Goal: Contribute content: Add original content to the website for others to see

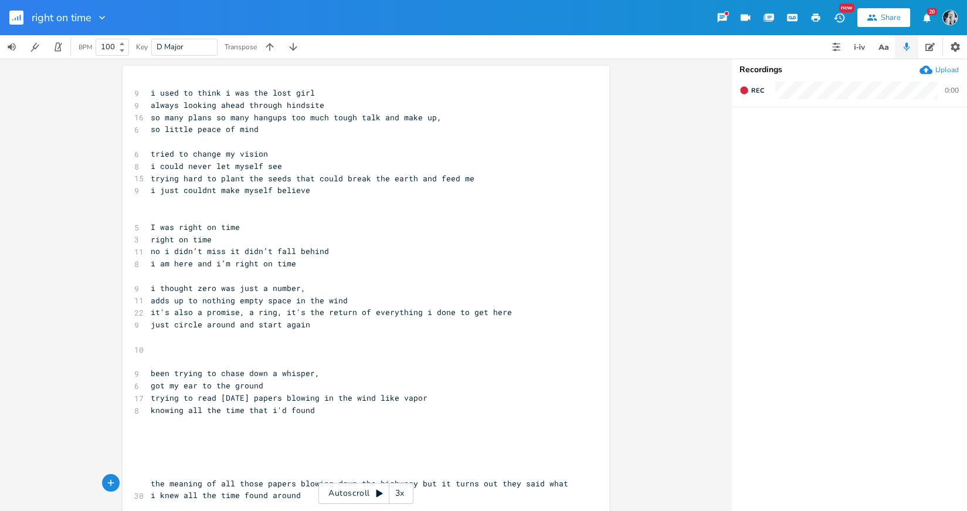
click at [148, 157] on pre "tried to change my vision" at bounding box center [360, 154] width 424 height 12
type textarea "so i"
drag, startPoint x: 206, startPoint y: 169, endPoint x: 158, endPoint y: 170, distance: 48.1
click at [158, 170] on span "i could never let myself see" at bounding box center [216, 166] width 131 height 11
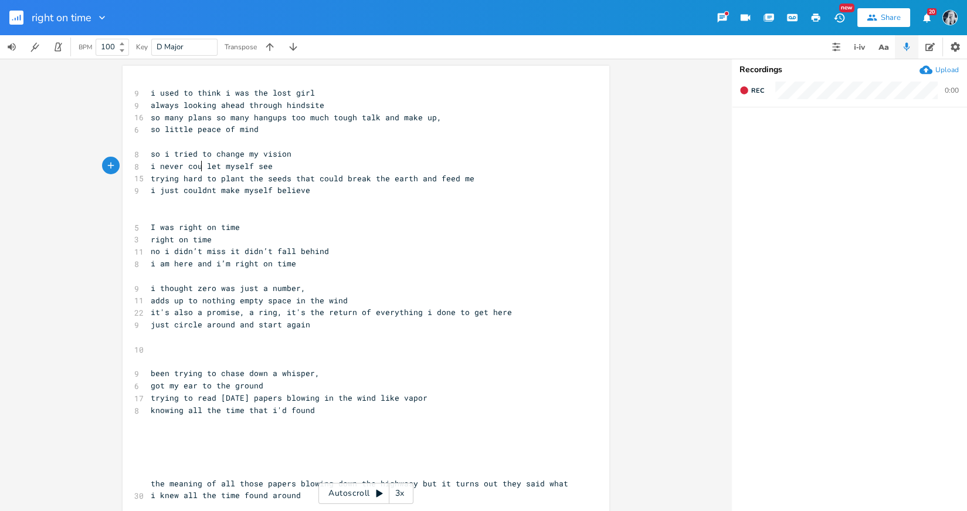
type textarea "never could"
click at [148, 169] on pre "i never could let myself see" at bounding box center [360, 166] width 424 height 12
type textarea "but"
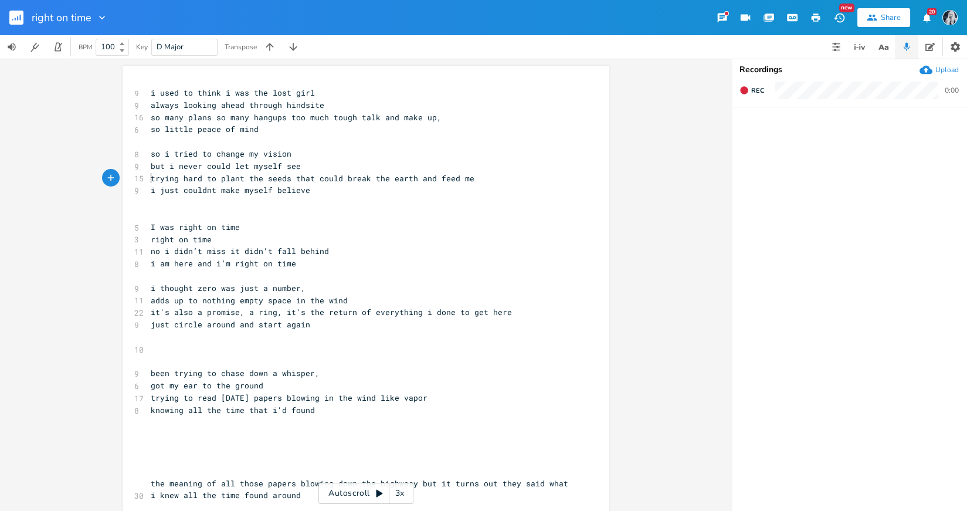
click at [151, 181] on span "trying hard to plant the seeds that could break the earth and feed me" at bounding box center [313, 178] width 324 height 11
type textarea "i was"
click at [206, 180] on span "i was trying hard to plant the seeds that could break the earth and feed me" at bounding box center [327, 178] width 352 height 11
type textarea "so"
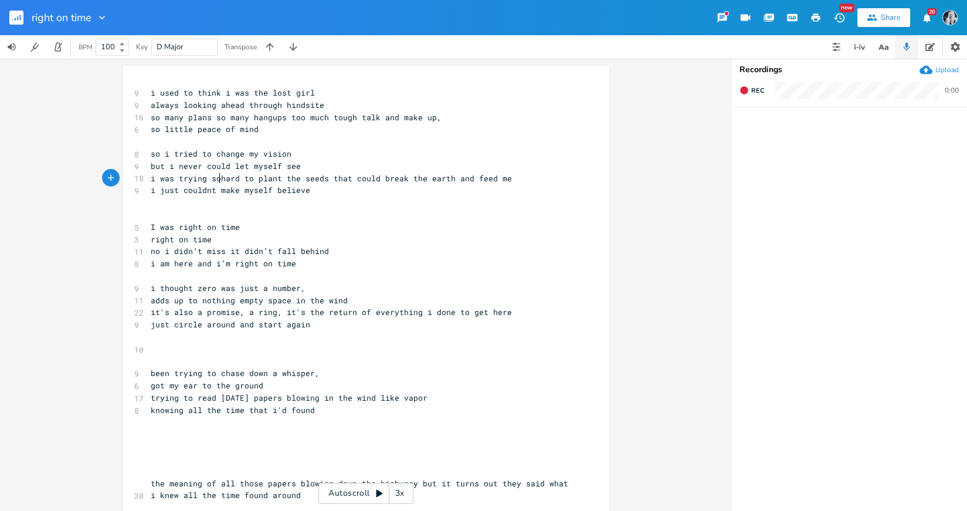
scroll to position [0, 9]
click at [180, 195] on span "i just couldnt make myself believe" at bounding box center [231, 190] width 160 height 11
drag, startPoint x: 179, startPoint y: 302, endPoint x: 145, endPoint y: 306, distance: 33.7
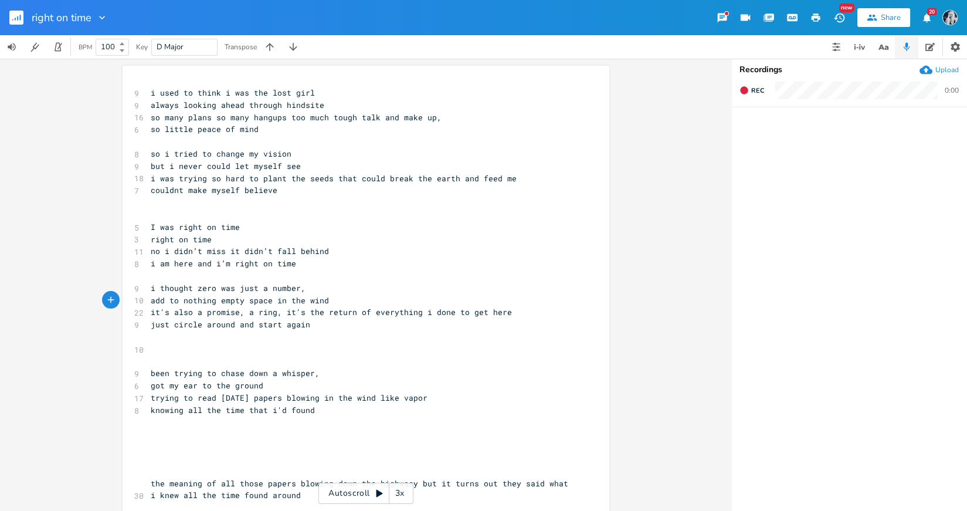
type textarea "adds"
type textarea "s up"
click at [290, 303] on span "adds up to nothing empty space in the wind" at bounding box center [249, 300] width 197 height 11
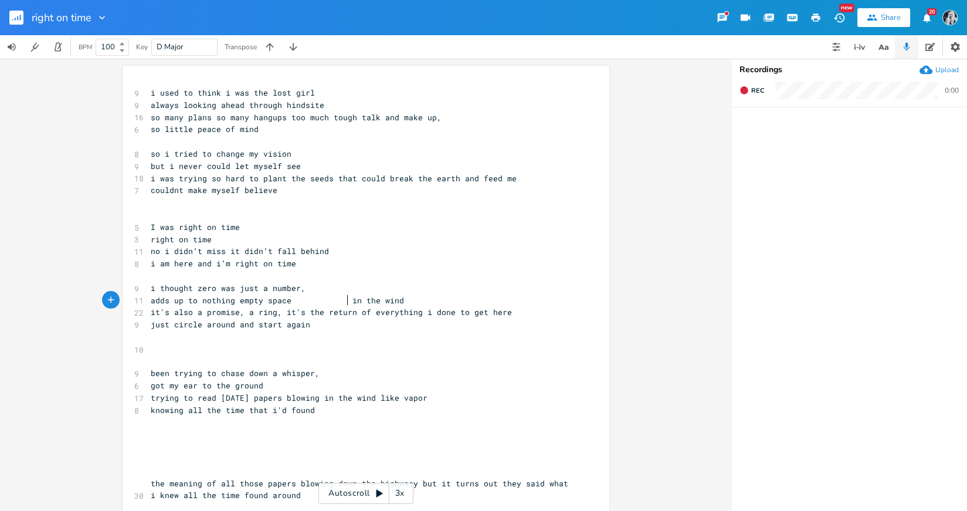
scroll to position [0, 27]
click at [235, 302] on span "adds up to nothing empty space in the wind" at bounding box center [282, 300] width 263 height 11
type textarea "an"
click at [304, 313] on span "it's also a promise, a ring, it's the return of everything i done to get here" at bounding box center [331, 312] width 361 height 11
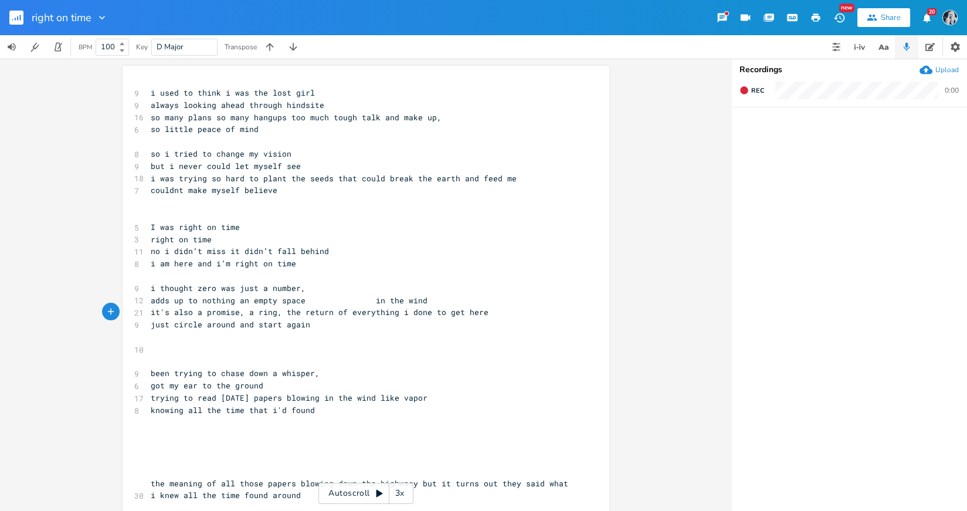
click at [171, 329] on span "just circle around and start again" at bounding box center [231, 324] width 160 height 11
click at [173, 328] on span "circle around and start again" at bounding box center [219, 324] width 136 height 11
type textarea "s"
click at [256, 326] on span "circles around and start again" at bounding box center [221, 324] width 141 height 11
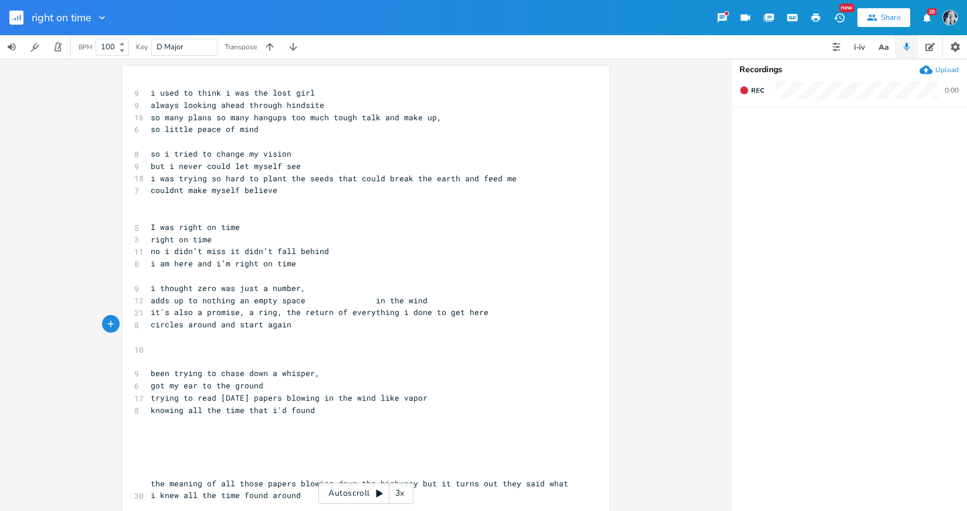
type textarea "s"
click at [180, 327] on span "circles around and starts again" at bounding box center [223, 324] width 145 height 11
click at [256, 327] on span "circle around and starts again" at bounding box center [221, 324] width 141 height 11
click at [151, 374] on span "been trying to chase down a whisper," at bounding box center [235, 373] width 169 height 11
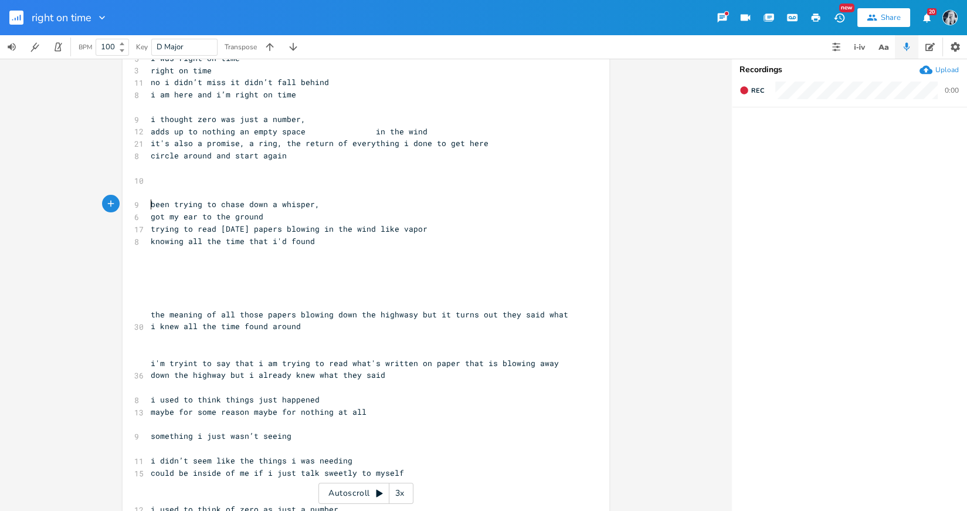
scroll to position [153, 0]
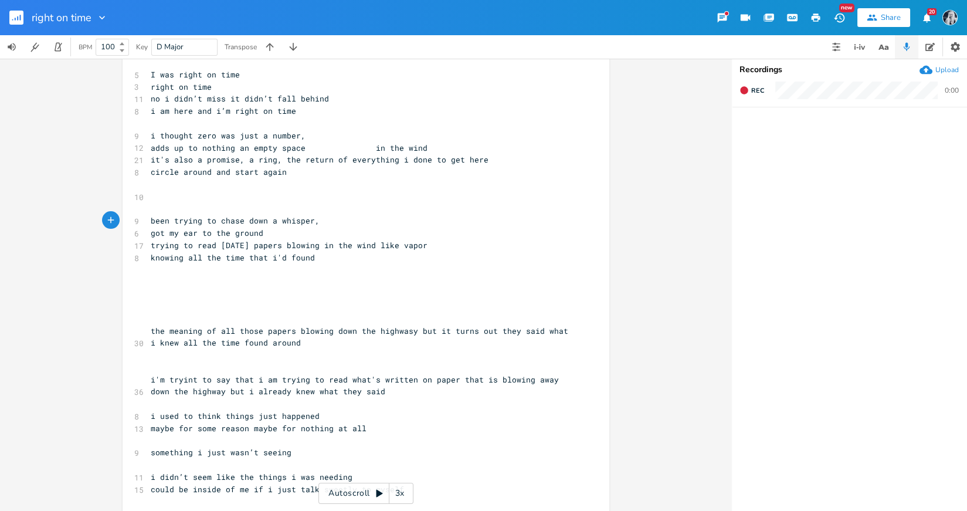
click at [153, 201] on pre "​" at bounding box center [360, 197] width 424 height 12
type textarea "i used th"
type textarea "o things"
type textarea "ngs just happened"
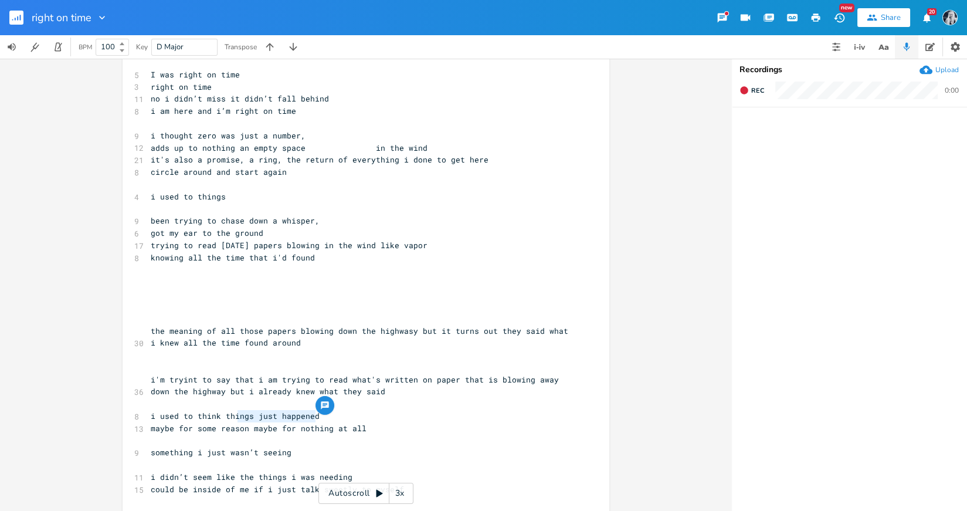
drag, startPoint x: 316, startPoint y: 413, endPoint x: 233, endPoint y: 421, distance: 82.5
click at [233, 421] on pre "i used to think things just happened" at bounding box center [360, 416] width 424 height 12
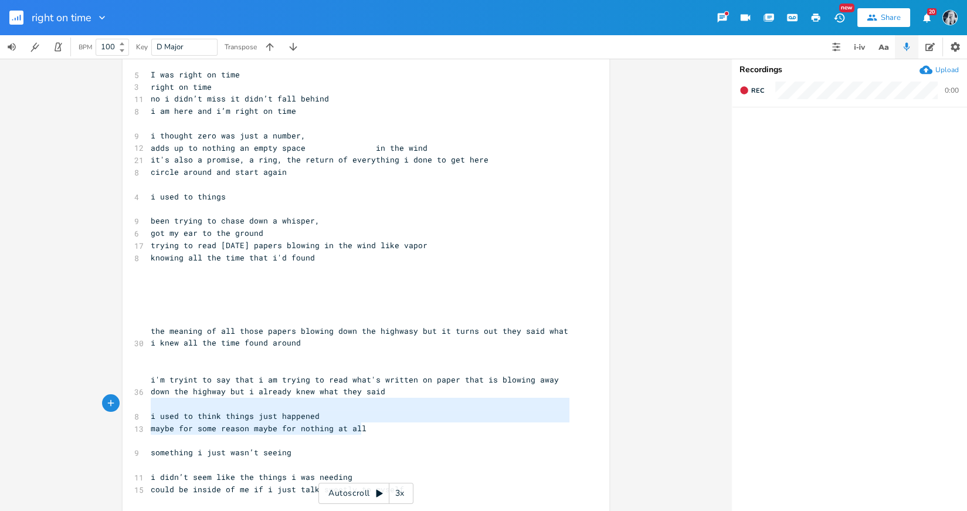
type textarea "i used to think things just happened maybe for some reason maybe for nothing at…"
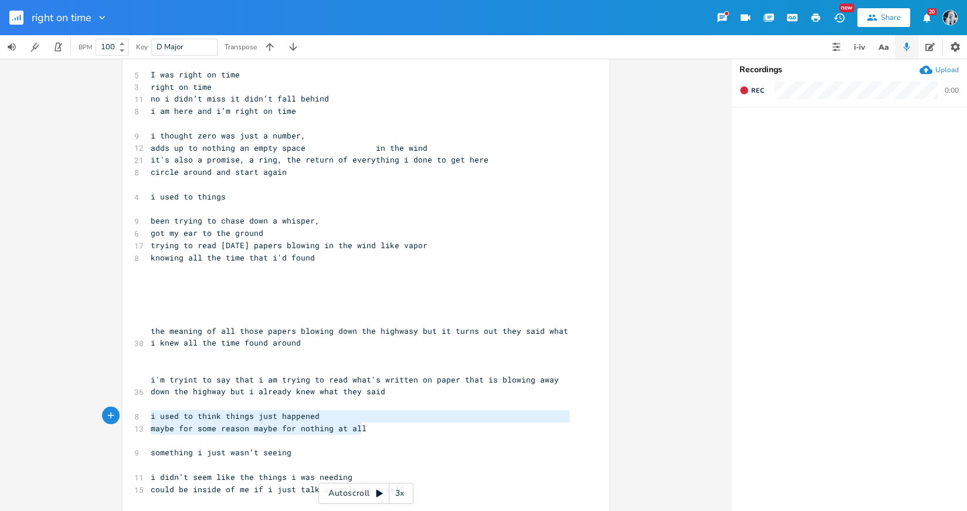
drag, startPoint x: 358, startPoint y: 428, endPoint x: 149, endPoint y: 414, distance: 209.3
click at [150, 284] on pre "​" at bounding box center [360, 282] width 424 height 12
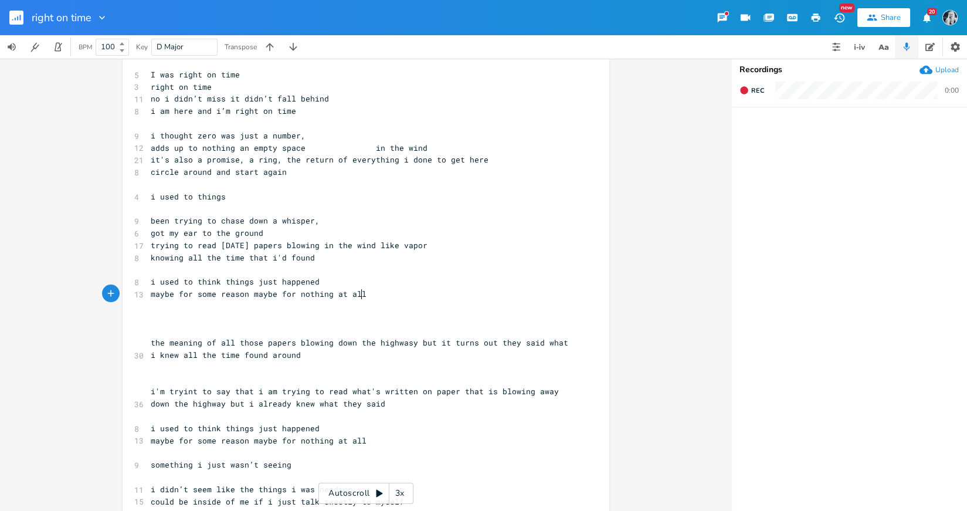
scroll to position [184, 0]
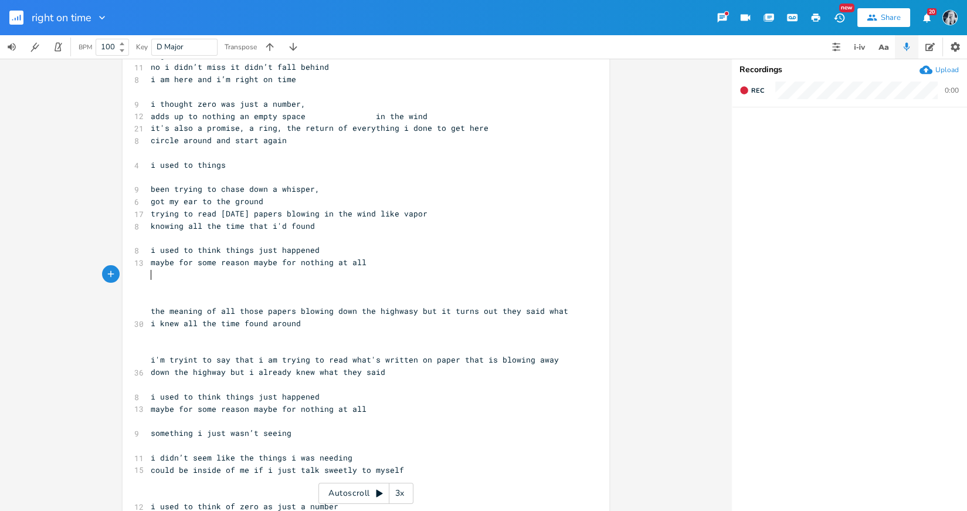
click at [149, 273] on pre "​" at bounding box center [360, 275] width 424 height 12
type textarea "but could all the i"
type textarea ","
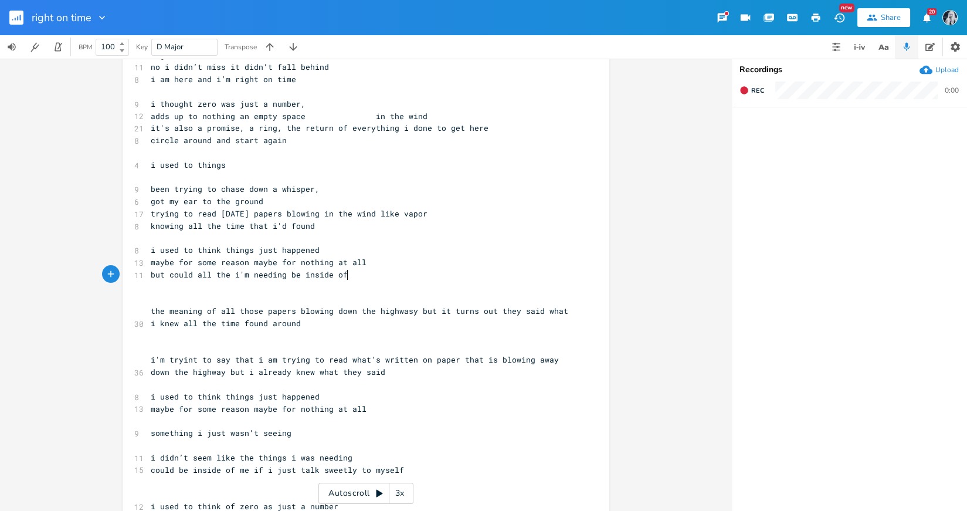
type textarea "'m needing be inside of me"
click at [189, 276] on span "but could all the i'm needing be inside of me" at bounding box center [256, 274] width 211 height 11
type textarea "it be"
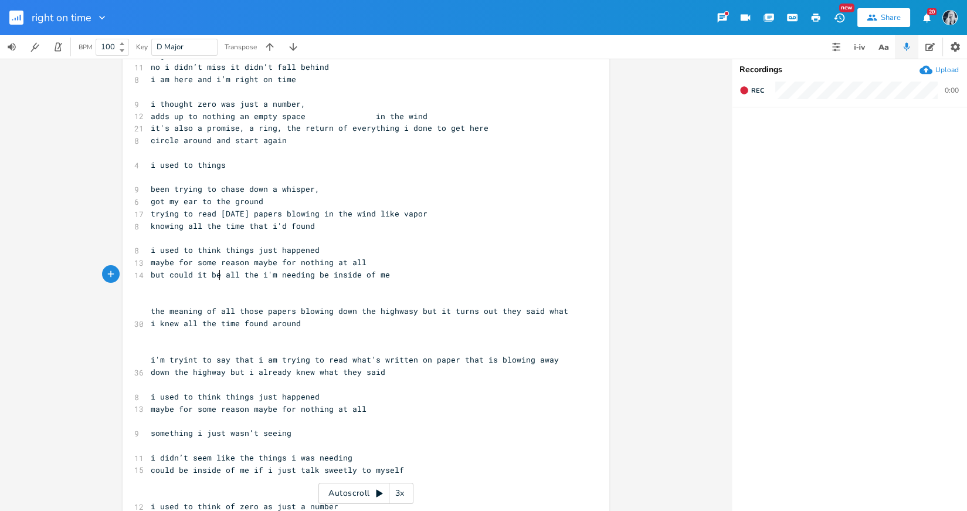
click at [160, 275] on span "but could it be all the i'm needing be inside of me" at bounding box center [270, 274] width 239 height 11
type textarea "how"
click at [394, 276] on pre "how could it be all the i'm needing be inside of me" at bounding box center [360, 275] width 424 height 12
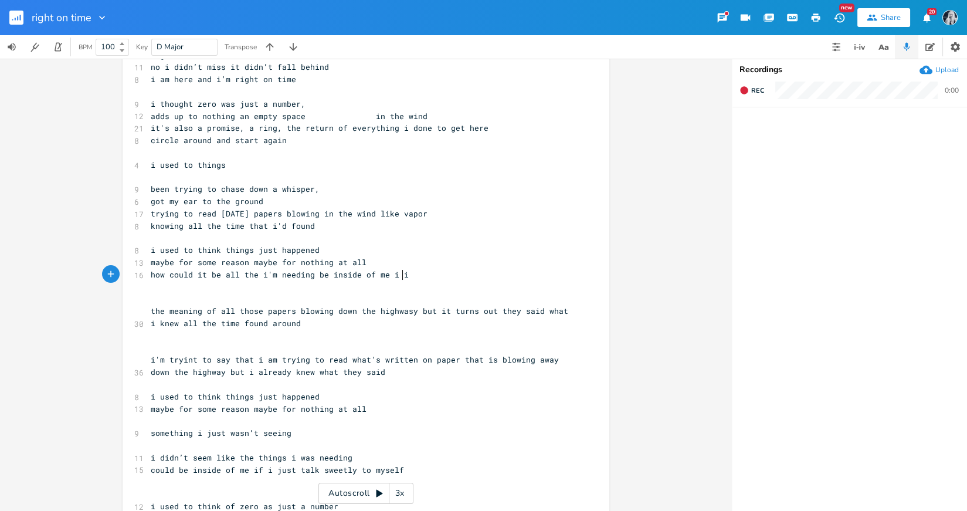
type textarea "i i"
type textarea "f i"
type textarea "it i"
type textarea "f i talk sweetly"
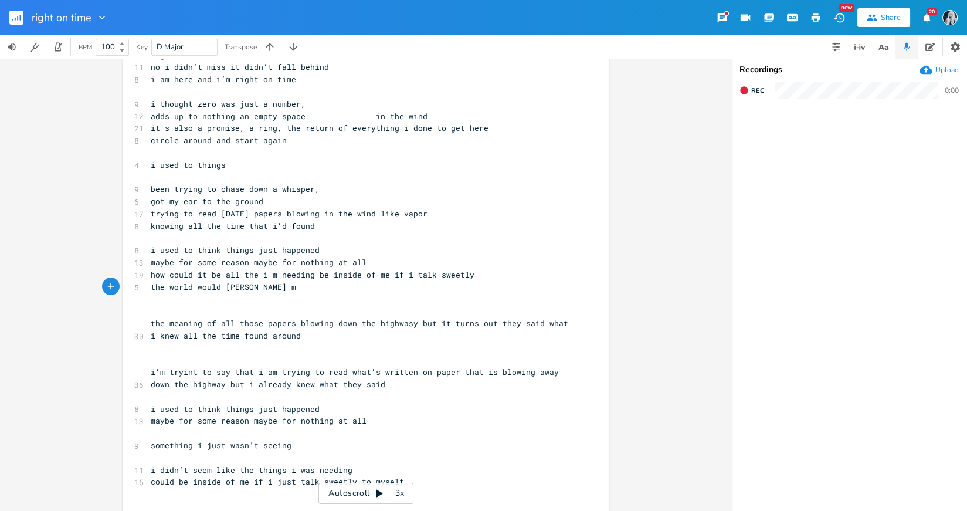
scroll to position [0, 87]
type textarea "the world would [PERSON_NAME] my"
type textarea "also hear my call"
click at [253, 276] on span "how could it be all the i'm needing be inside of me if i talk sweetly" at bounding box center [313, 274] width 324 height 11
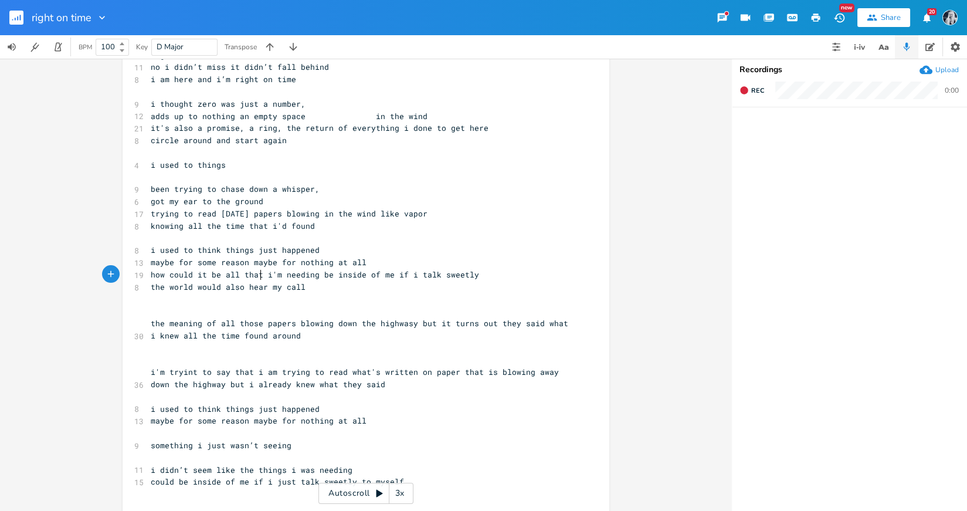
scroll to position [0, 8]
type textarea "at"
type textarea "also hear"
drag, startPoint x: 263, startPoint y: 287, endPoint x: 221, endPoint y: 289, distance: 42.3
click at [221, 289] on span "the world would also hear my call" at bounding box center [228, 287] width 155 height 11
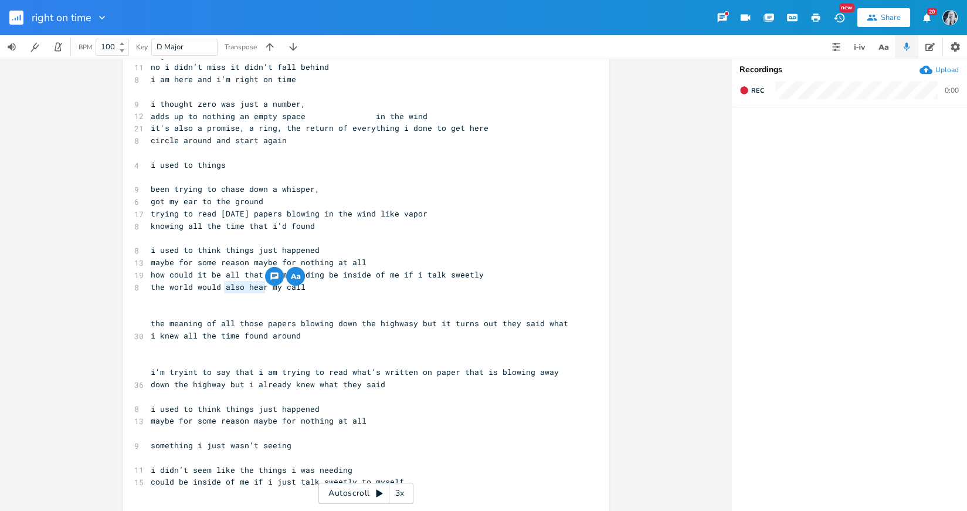
click at [296, 287] on span "the world would also hear my call" at bounding box center [228, 287] width 155 height 11
click at [210, 264] on span "maybe for some reason maybe for nothing at all" at bounding box center [259, 262] width 216 height 11
type textarea "a"
click at [277, 281] on pre "the world would also hear my call" at bounding box center [360, 287] width 424 height 12
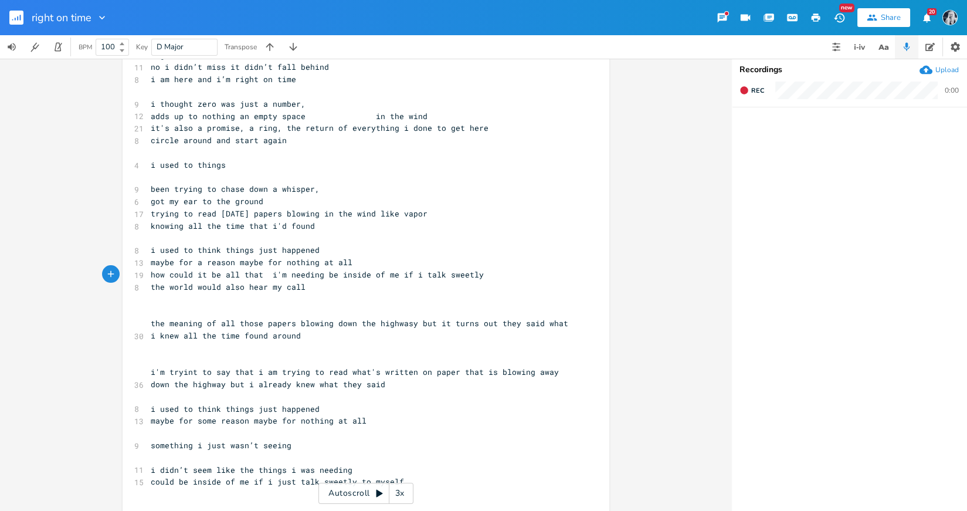
click at [258, 265] on span "maybe for a reason maybe for nothing at all" at bounding box center [252, 262] width 202 height 11
click at [167, 276] on span "how could it be all that i'm needing be inside of me if i talk sweetly" at bounding box center [317, 274] width 333 height 11
type textarea "but"
click at [323, 277] on span "but could it be all that i'm needing be inside of me if i talk sweetly" at bounding box center [317, 274] width 333 height 11
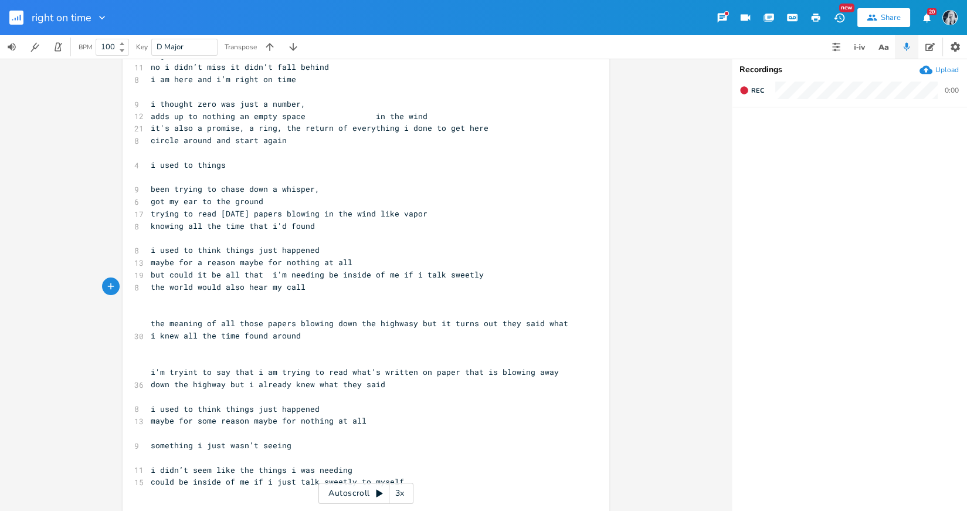
click at [275, 287] on span "the world would also hear my call" at bounding box center [228, 287] width 155 height 11
click at [236, 288] on span "the world would also hear my call" at bounding box center [228, 287] width 155 height 11
click at [330, 274] on span "but could it be all that i'm needing be inside of me if i talk sweetly" at bounding box center [317, 274] width 333 height 11
type textarea "'s alreadyt"
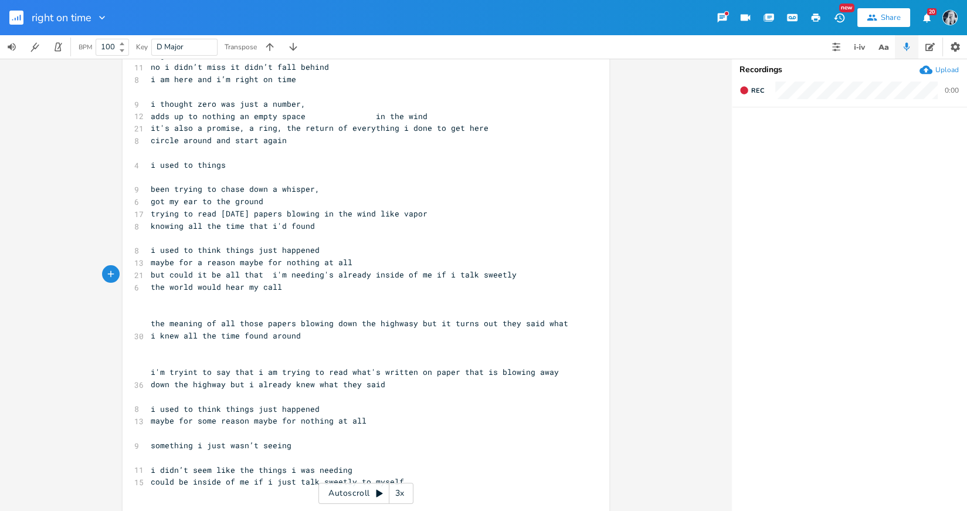
click at [279, 274] on span "but could it be all that i'm needing's already inside of me if i talk sweetly" at bounding box center [334, 274] width 366 height 11
click at [307, 277] on span "but could it be all that i needing's already inside of me if i talk sweetly" at bounding box center [329, 274] width 357 height 11
click at [236, 163] on pre "i used to things" at bounding box center [360, 165] width 424 height 12
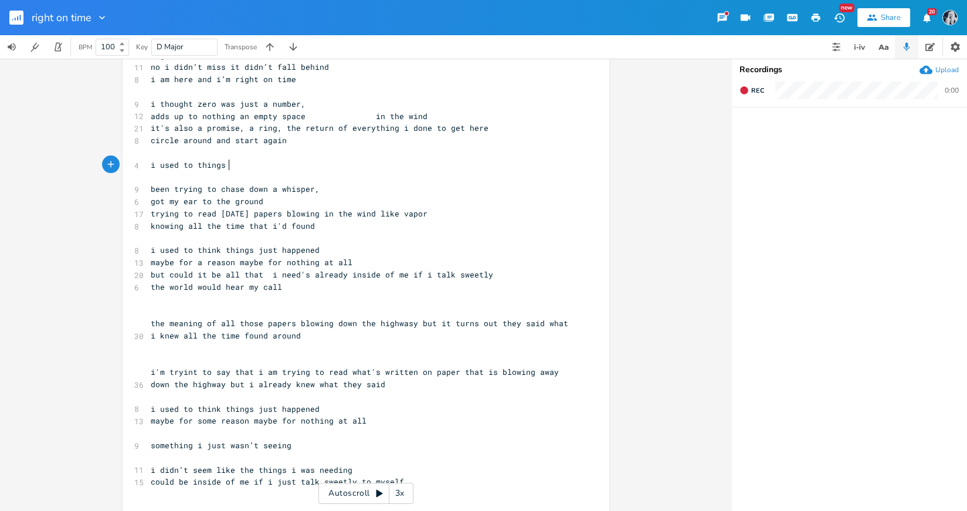
type textarea "i used to things"
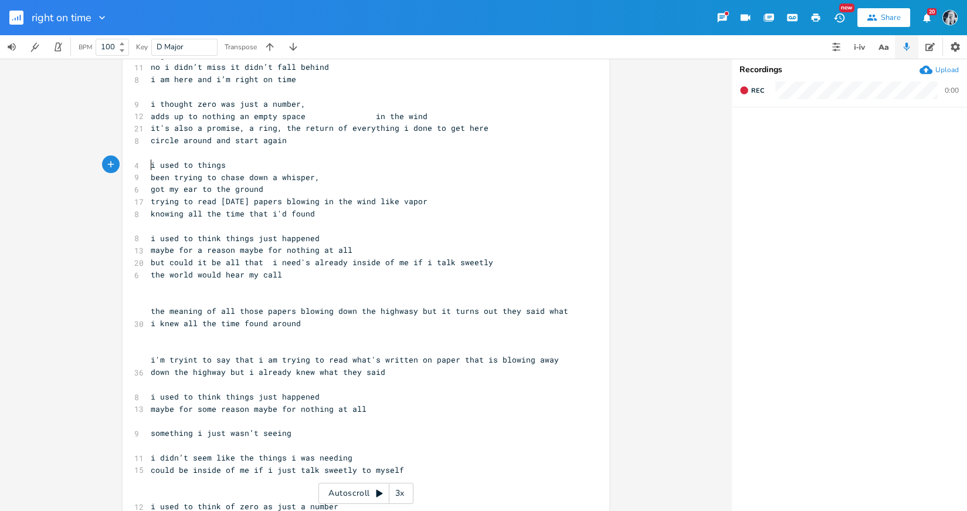
click at [228, 161] on pre "i used to things" at bounding box center [360, 165] width 424 height 12
type textarea "i used to things"
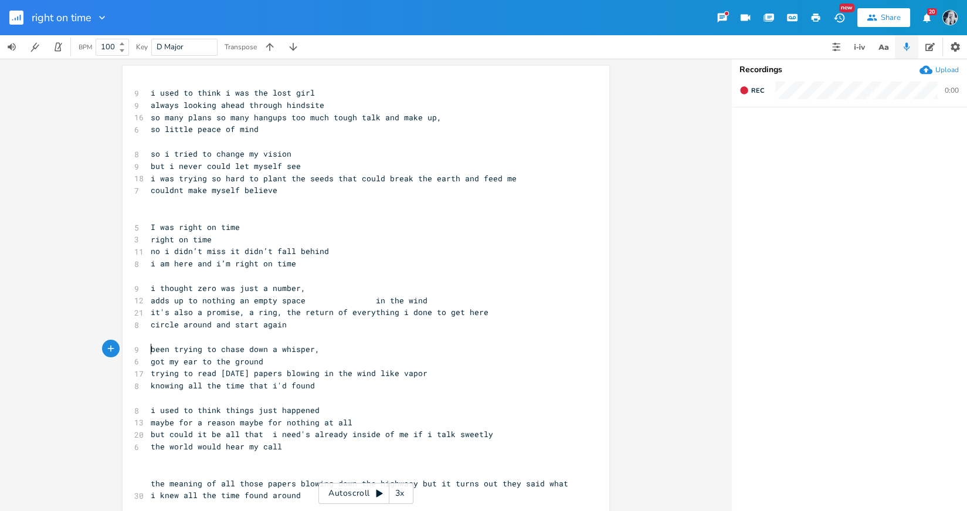
scroll to position [1, 0]
click at [170, 181] on span "i was trying so hard to plant the seeds that could break the earth and feed me" at bounding box center [334, 177] width 366 height 11
type textarea "beemn"
type textarea "en"
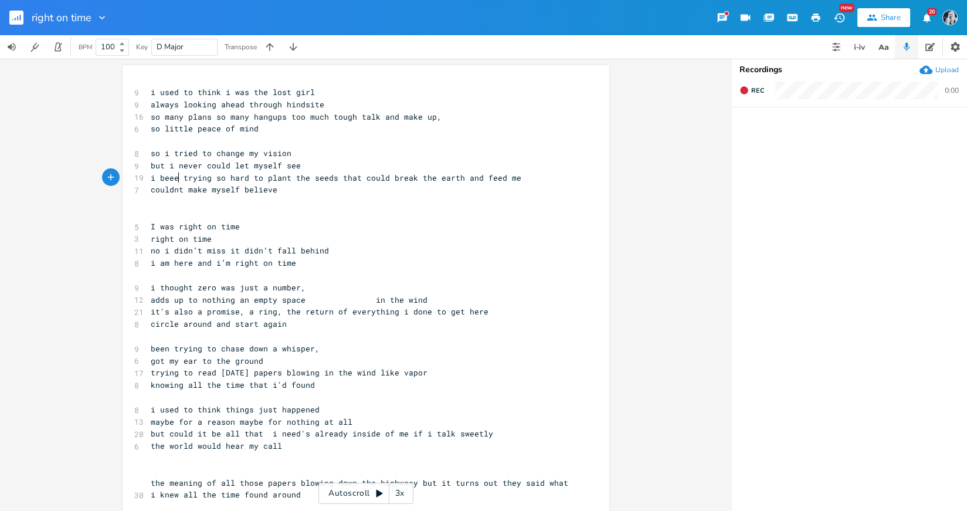
scroll to position [0, 7]
type textarea "n"
click at [151, 374] on span "trying to read [DATE] papers blowing in the wind like vapor" at bounding box center [289, 372] width 277 height 11
type textarea "running"
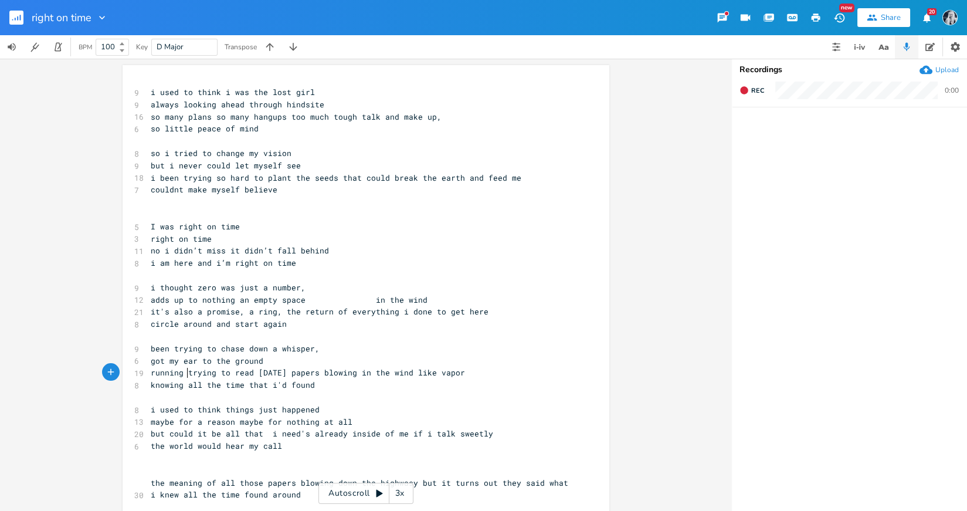
scroll to position [0, 28]
type textarea "trying"
drag, startPoint x: 212, startPoint y: 375, endPoint x: 184, endPoint y: 379, distance: 28.5
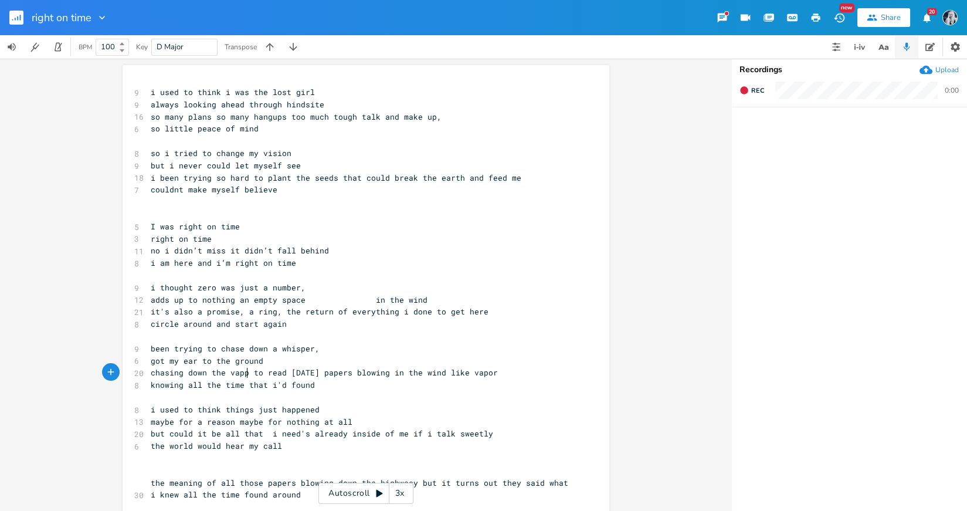
type textarea "chasing down the vappr"
type textarea "to read"
drag, startPoint x: 284, startPoint y: 375, endPoint x: 250, endPoint y: 376, distance: 34.0
click at [250, 376] on span "chasing down the vappr to read [DATE] papers blowing in the wind like vapor" at bounding box center [327, 372] width 352 height 11
type textarea ","
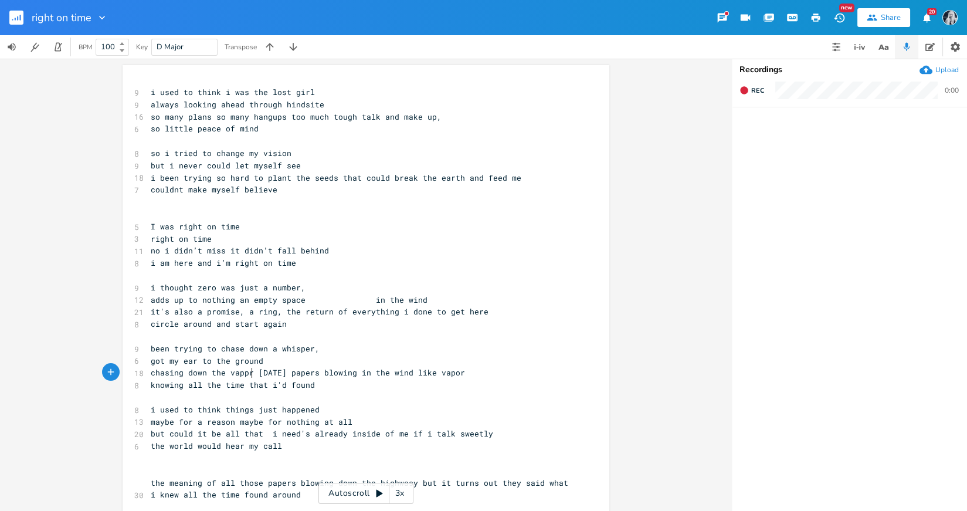
scroll to position [0, 1]
type textarea "opr"
type textarea "r,"
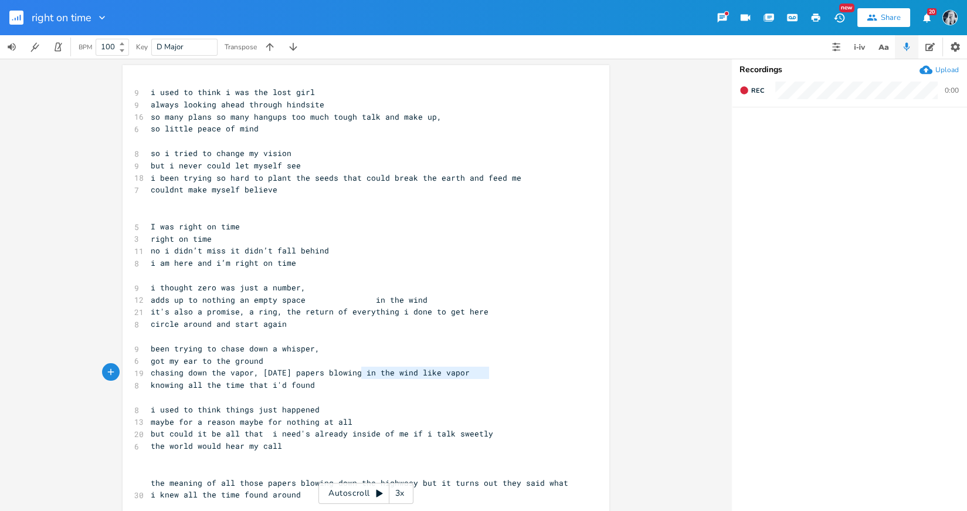
type textarea "blowing in the wind like vapor"
drag, startPoint x: 487, startPoint y: 373, endPoint x: 343, endPoint y: 376, distance: 144.9
click at [343, 376] on pre "chasing down the vapor, [DATE] papers blowing in the wind like vapor" at bounding box center [360, 373] width 424 height 12
click at [257, 376] on span "chasing down the vapor, [DATE] papers" at bounding box center [238, 372] width 174 height 11
type textarea "chasing"
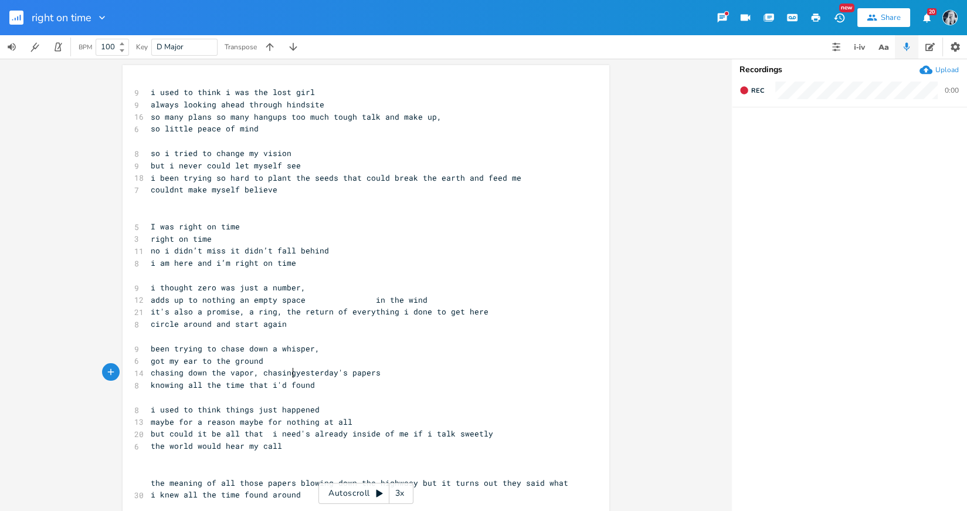
scroll to position [0, 28]
drag, startPoint x: 178, startPoint y: 374, endPoint x: 143, endPoint y: 374, distance: 35.2
type textarea "grappi"
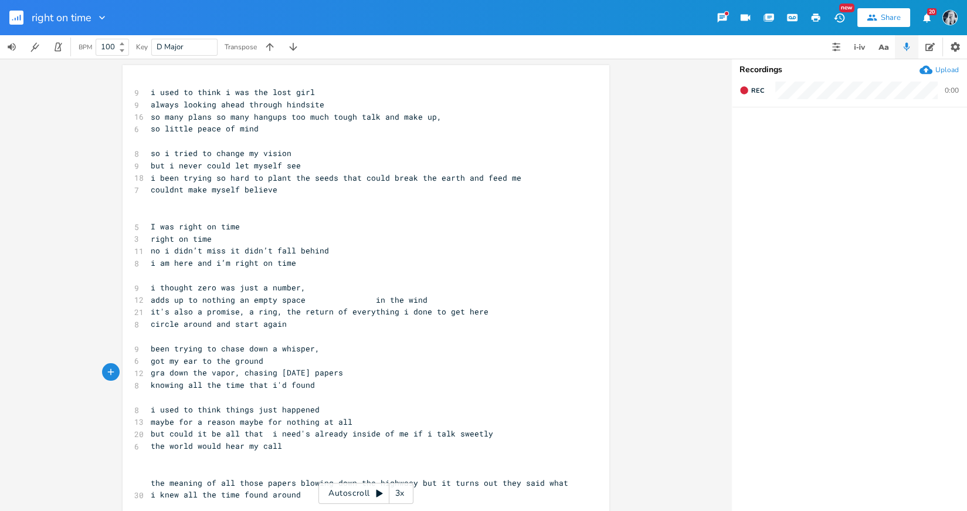
type textarea "g"
type textarea "bbing"
drag, startPoint x: 206, startPoint y: 374, endPoint x: 187, endPoint y: 376, distance: 20.1
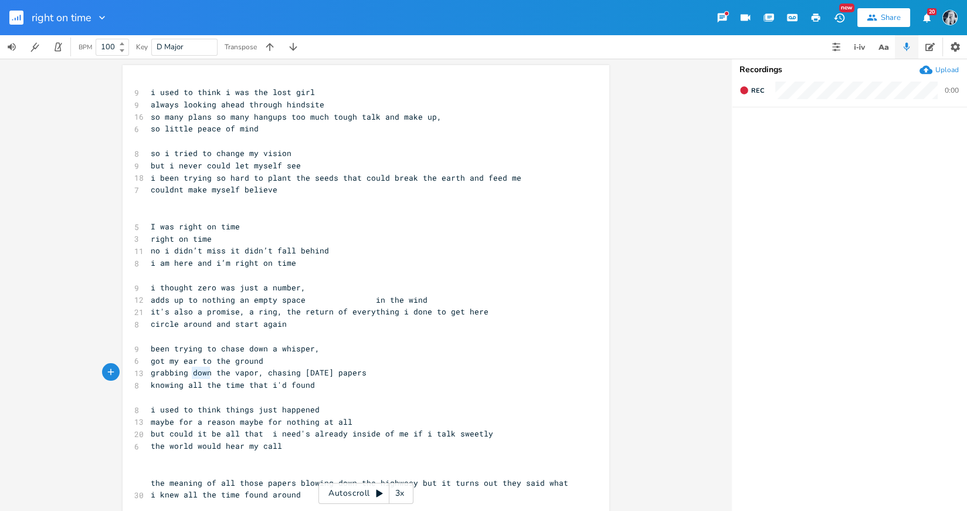
click at [187, 376] on span "grabbing down the vapor, chasing [DATE] papers" at bounding box center [259, 372] width 216 height 11
type textarea "at"
click at [261, 388] on span "knowing all the time that i'd found" at bounding box center [233, 385] width 164 height 11
click at [259, 386] on span "knowing all the time i'd found" at bounding box center [221, 385] width 141 height 11
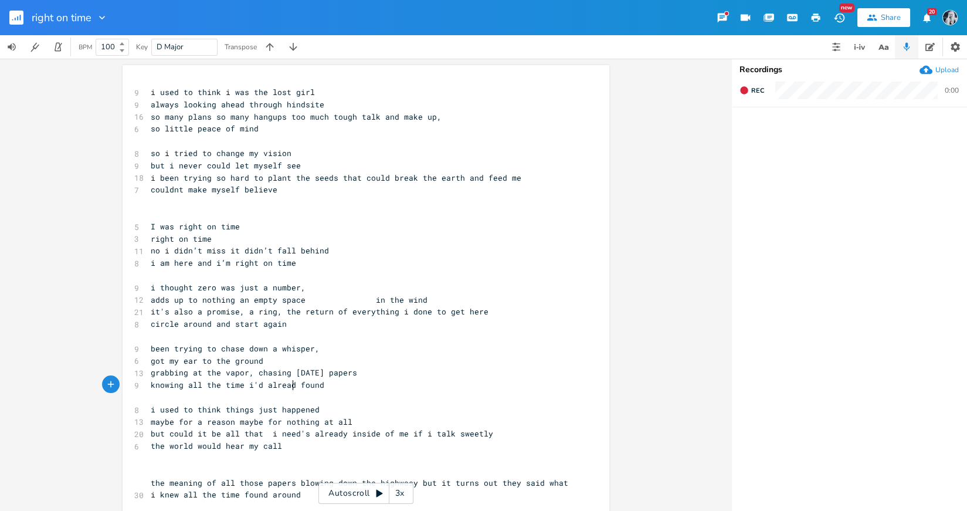
type textarea "already"
click at [165, 303] on span "adds up to nothing an empty space in the wind" at bounding box center [289, 299] width 277 height 11
click at [192, 302] on span "adds up to nothing an empty space in the wind" at bounding box center [289, 299] width 277 height 11
click at [191, 361] on span "got my ear to the ground" at bounding box center [207, 360] width 113 height 11
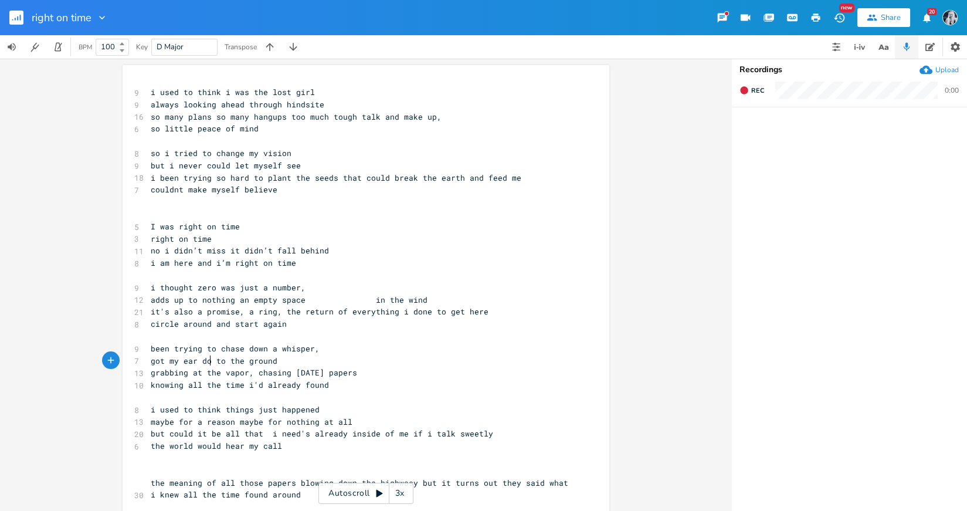
scroll to position [0, 21]
type textarea "down"
click at [886, 19] on div "Share" at bounding box center [891, 17] width 20 height 11
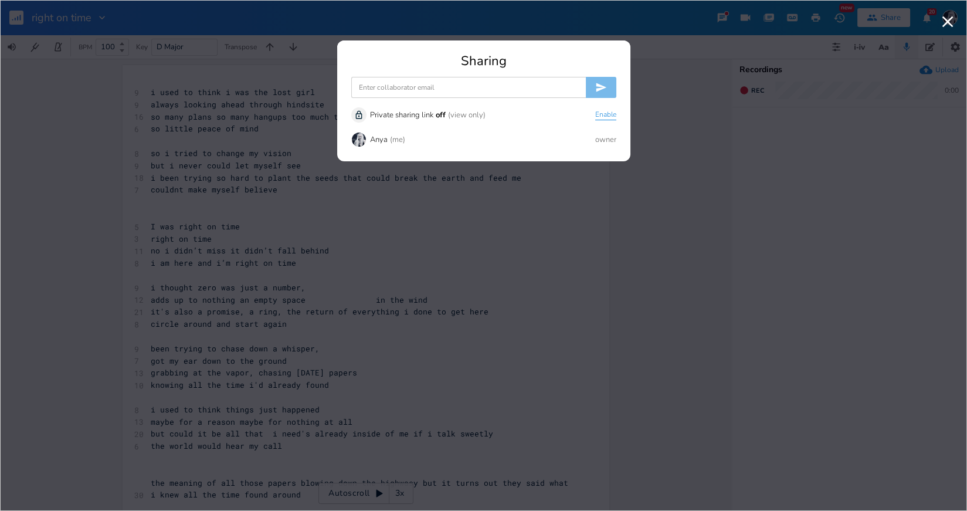
click at [607, 113] on button "Enable" at bounding box center [605, 115] width 21 height 10
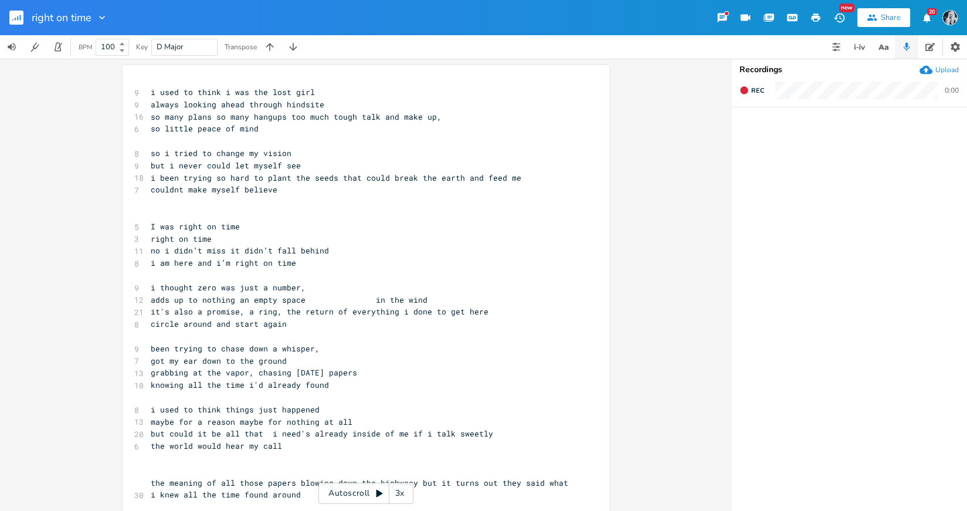
click at [871, 19] on icon "button" at bounding box center [873, 18] width 10 height 6
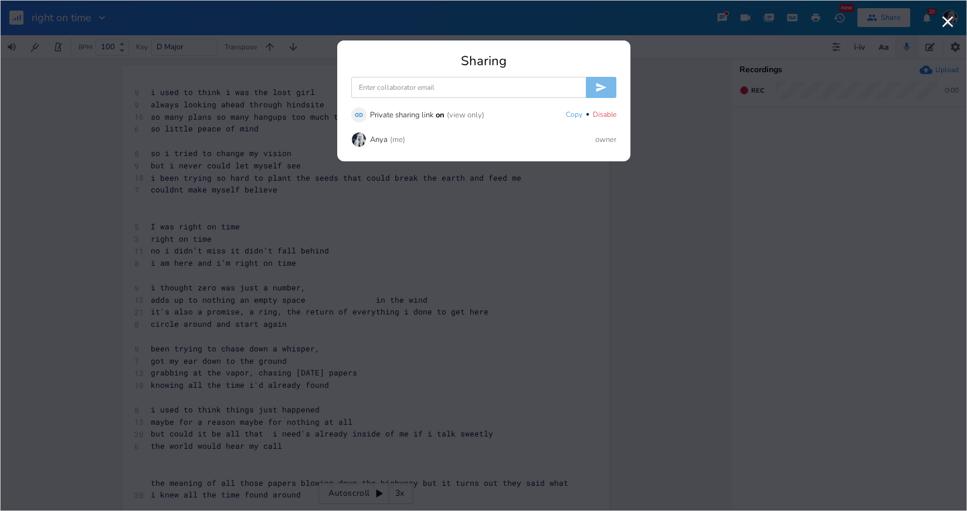
click at [445, 89] on input at bounding box center [468, 87] width 235 height 21
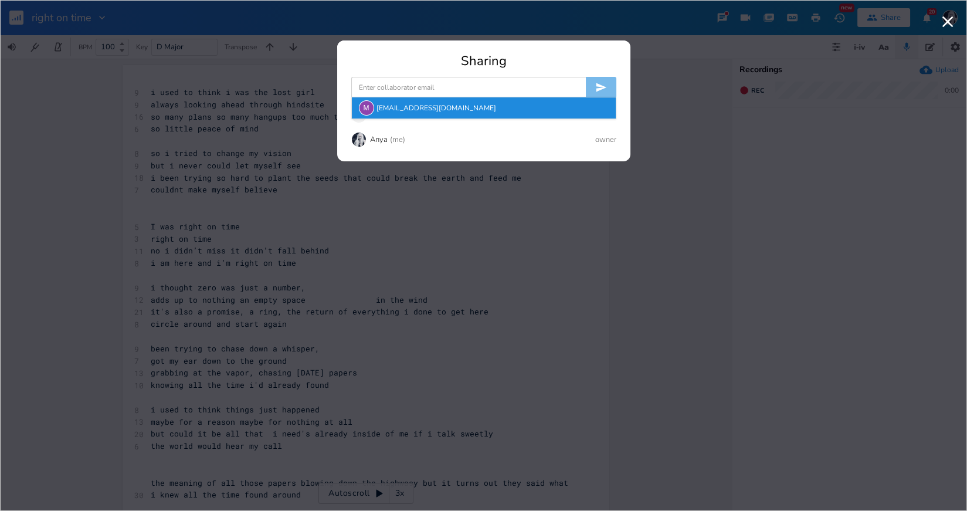
click at [431, 106] on div "M [EMAIL_ADDRESS][DOMAIN_NAME]" at bounding box center [484, 107] width 264 height 21
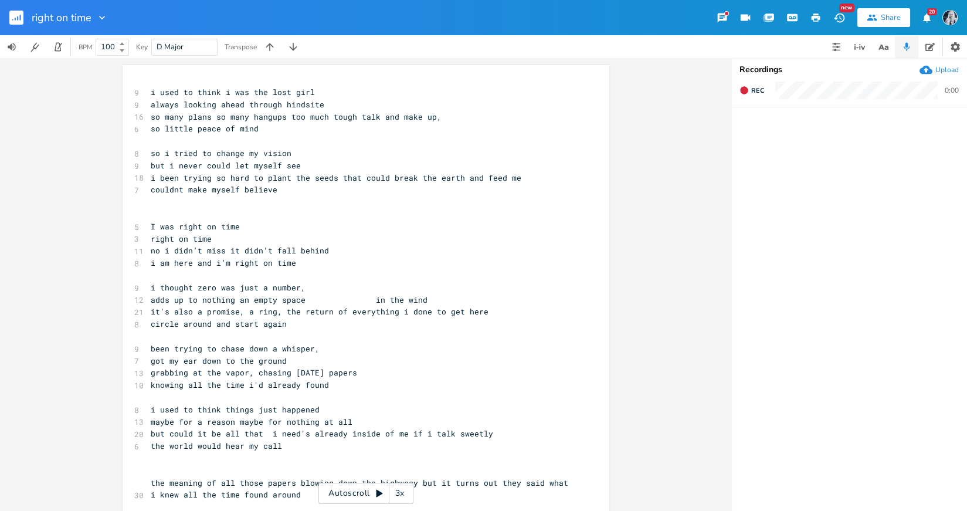
click at [886, 16] on div "Share" at bounding box center [891, 17] width 20 height 11
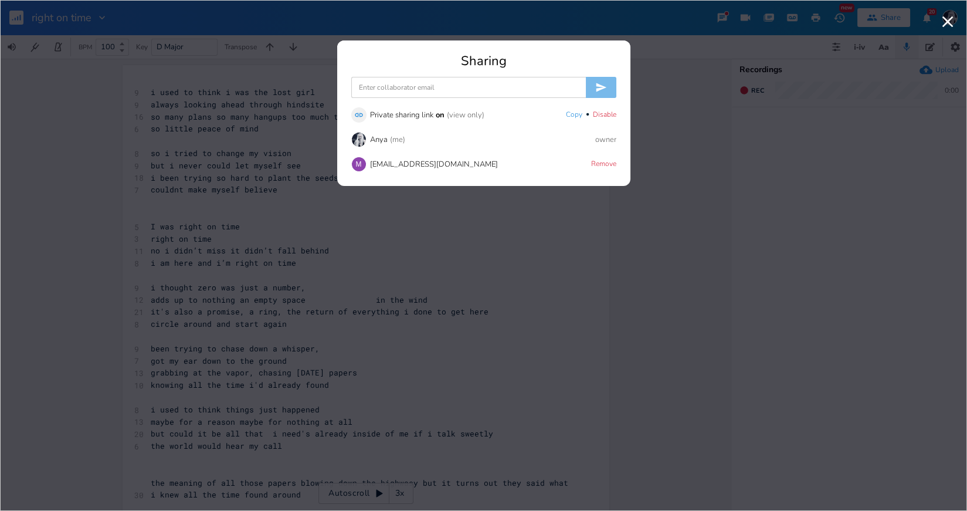
click at [428, 162] on div "[EMAIL_ADDRESS][DOMAIN_NAME]" at bounding box center [434, 165] width 128 height 8
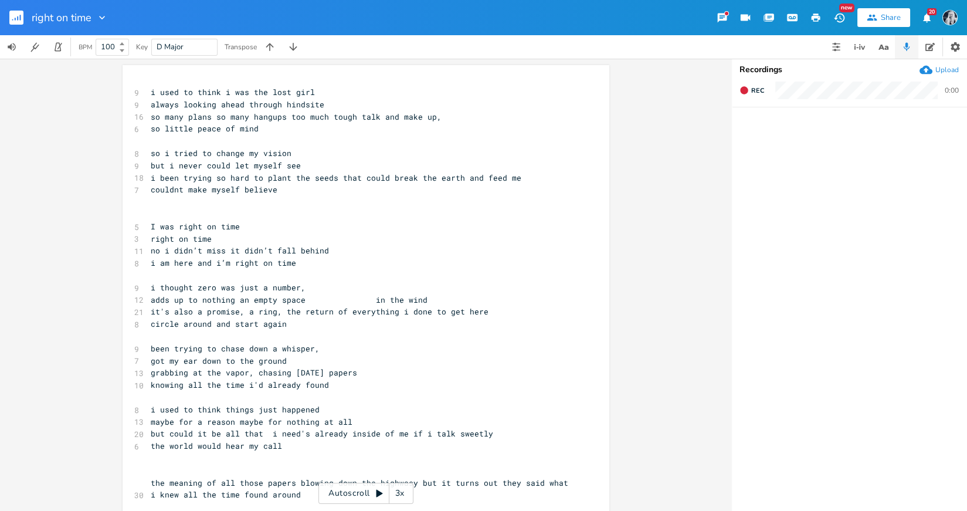
click at [878, 21] on button "Share" at bounding box center [884, 17] width 53 height 19
click at [169, 206] on pre "​" at bounding box center [360, 202] width 424 height 12
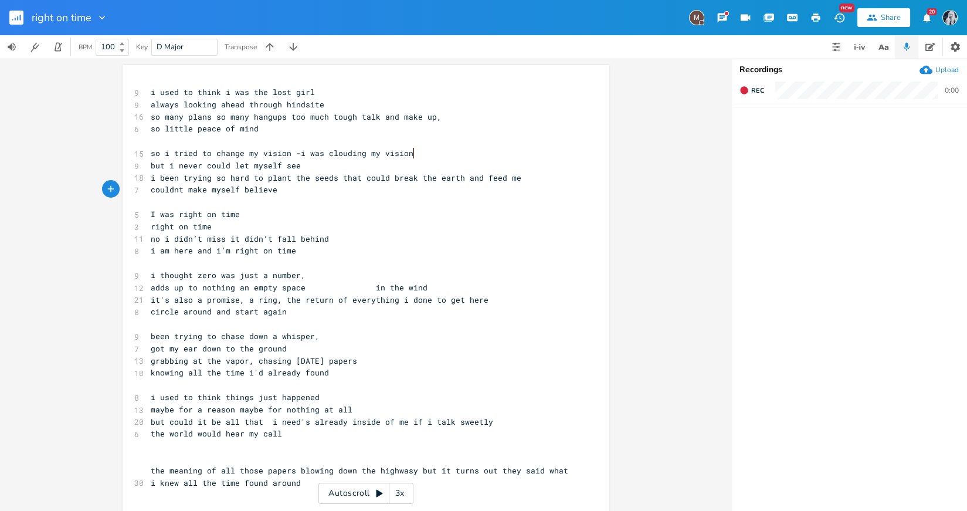
scroll to position [0, 1]
click at [409, 152] on pre "so i tried to change my vision -i was clouding my vision" at bounding box center [360, 153] width 424 height 12
type textarea "i was so busy having a vision"
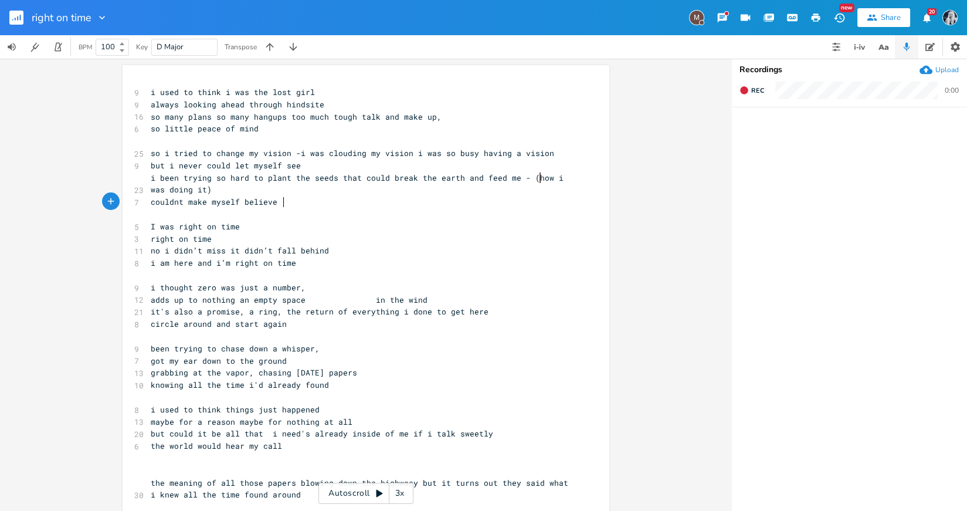
click at [293, 203] on pre "couldnt make myself believe" at bounding box center [360, 202] width 424 height 12
type textarea "if only i could believe"
click at [558, 200] on pre "couldnt make myself believe if only i could believe - it was keeping me from be…" at bounding box center [360, 202] width 424 height 12
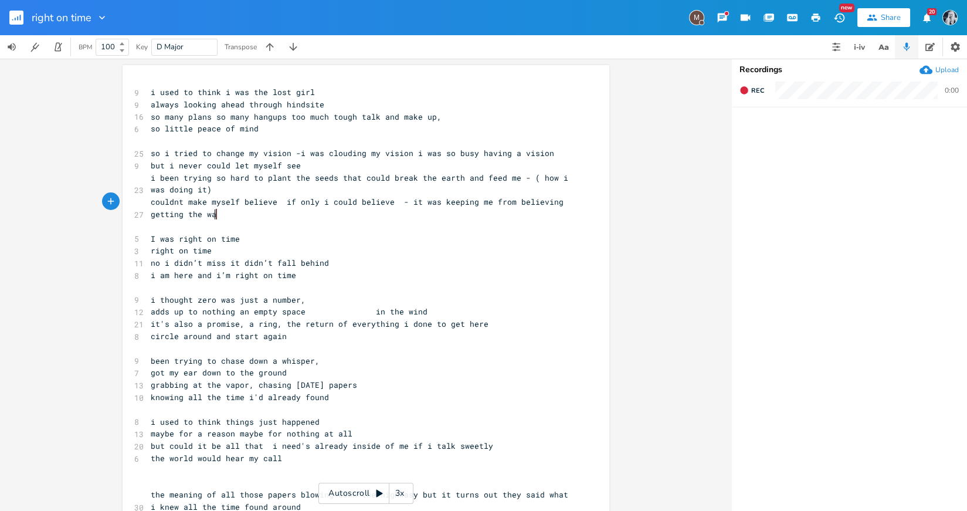
scroll to position [0, 56]
type textarea "getting the way"
click at [206, 117] on span "so many plans so many hangups too much tough talk and make up," at bounding box center [296, 116] width 291 height 11
type textarea "fears"
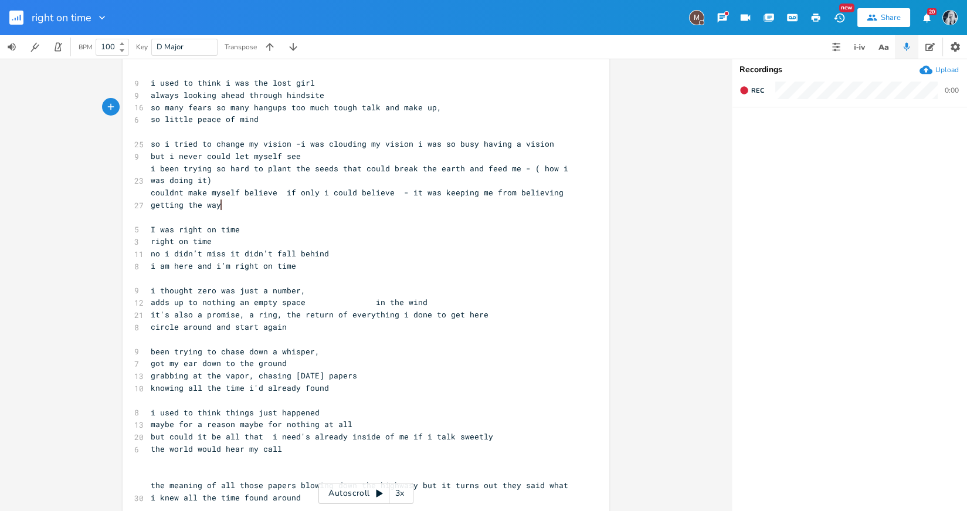
scroll to position [0, 0]
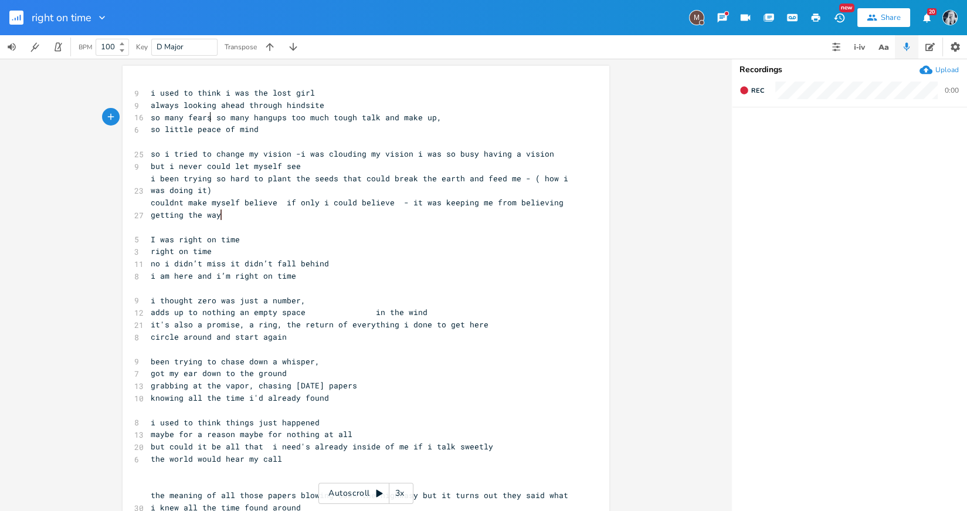
click at [331, 96] on pre "i used to think i was the lost girl" at bounding box center [360, 93] width 424 height 12
type textarea "i ussed to feel like the lost girl"
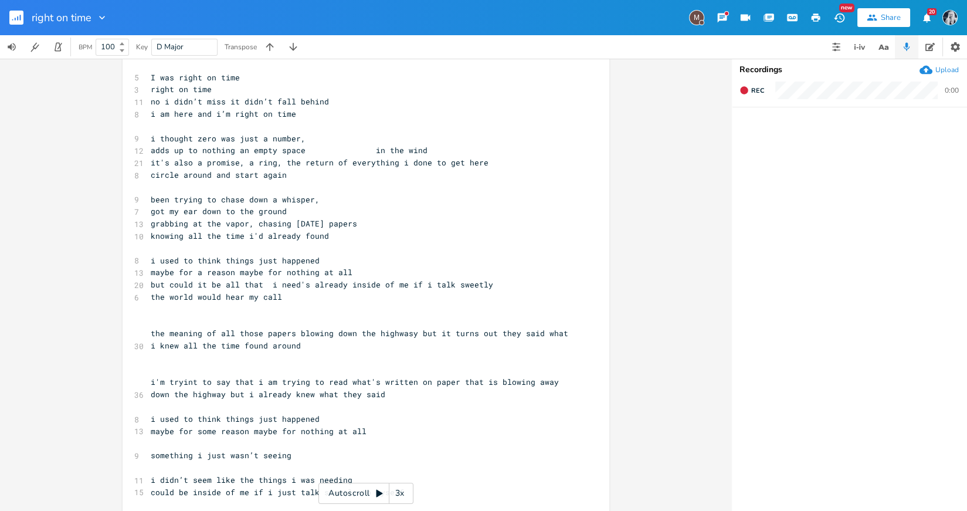
scroll to position [12, 0]
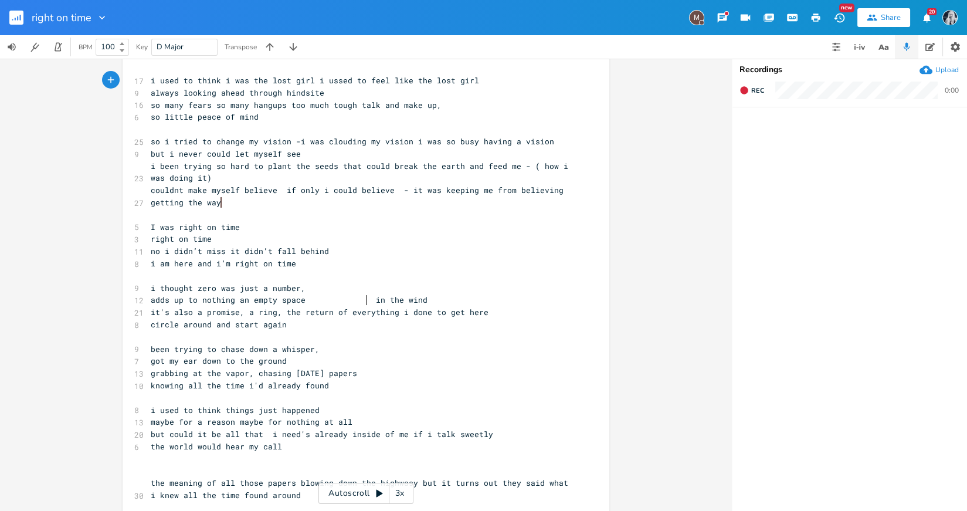
click at [364, 299] on span "adds up to nothing an empty space in the wind" at bounding box center [289, 299] width 277 height 11
type textarea "ce"
click at [476, 352] on pre "been trying to chase down a whisper," at bounding box center [360, 349] width 424 height 12
click at [174, 325] on span "circle around and start again" at bounding box center [219, 324] width 136 height 11
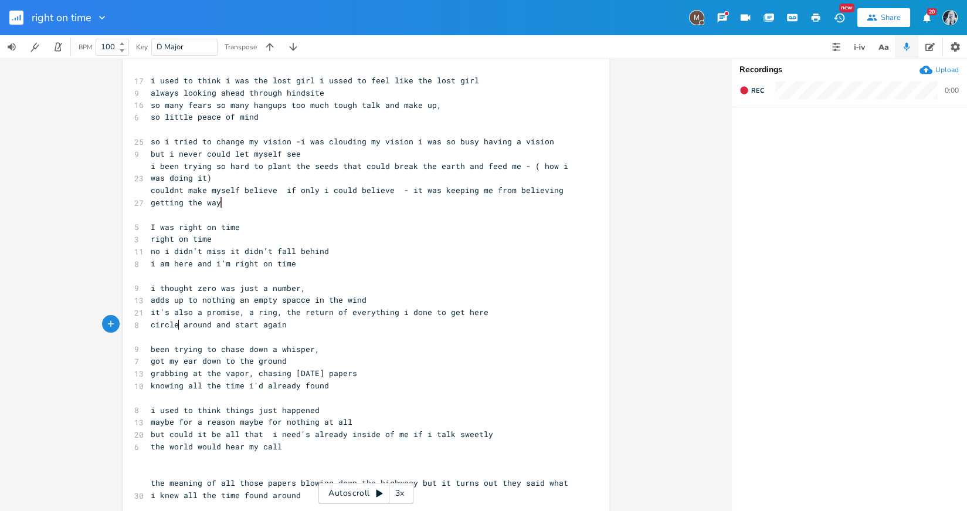
scroll to position [0, 4]
type textarea "s"
click at [364, 299] on pre "adds up to nothing an empty spacce in the wind" at bounding box center [360, 300] width 424 height 12
type textarea "an empty spacce in the wind"
drag, startPoint x: 233, startPoint y: 302, endPoint x: 375, endPoint y: 303, distance: 142.0
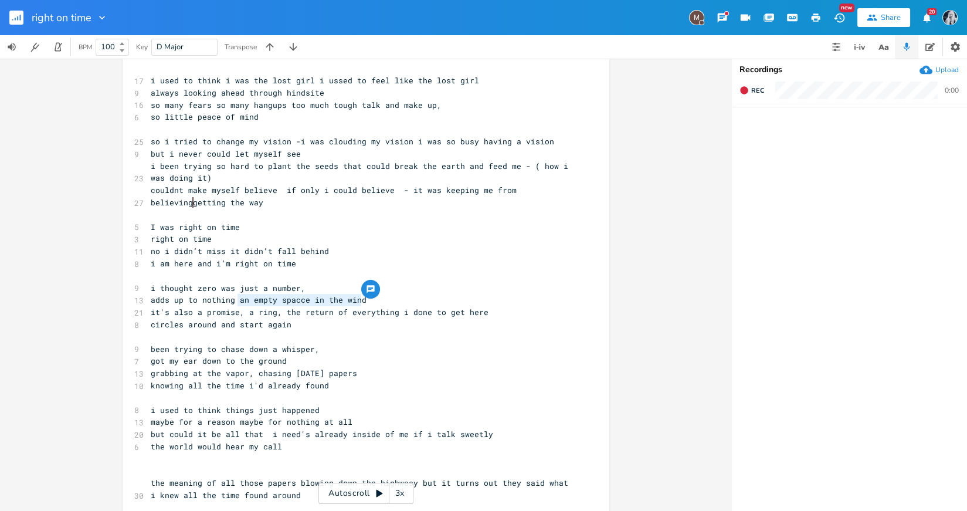
click at [375, 303] on pre "adds up to nothing an empty spacce in the wind" at bounding box center [360, 300] width 424 height 12
click at [234, 302] on span "adds up to nothing an empty spacce in the wind" at bounding box center [259, 299] width 216 height 11
click at [238, 301] on span "adds up to nothing an empty spacce in the wind" at bounding box center [343, 299] width 385 height 11
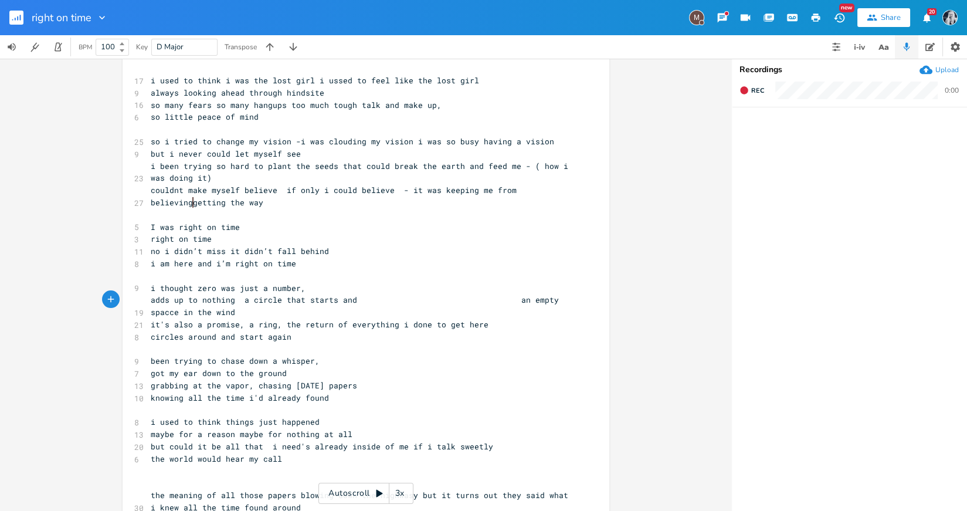
type textarea "a circle that starts and"
type textarea "where it ends"
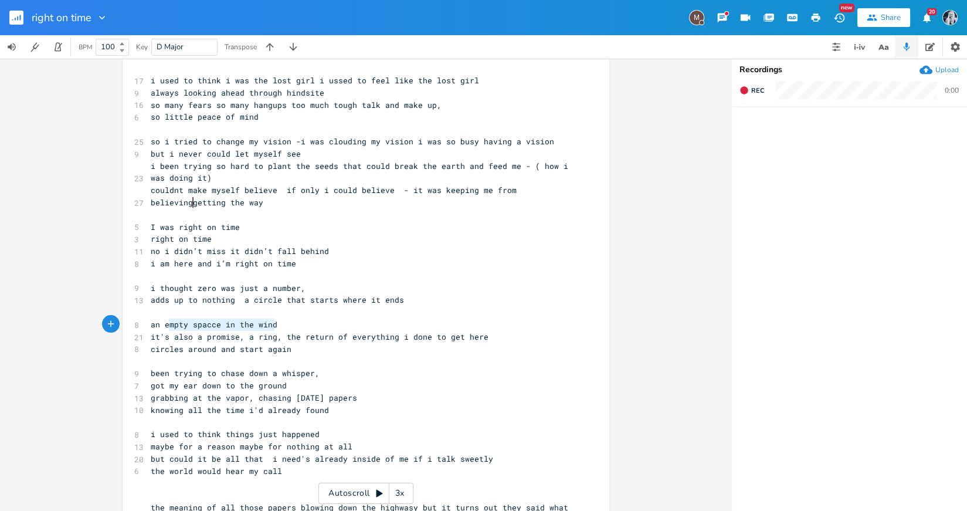
type textarea "an empty spacce in the wind"
drag, startPoint x: 275, startPoint y: 326, endPoint x: 137, endPoint y: 326, distance: 138.4
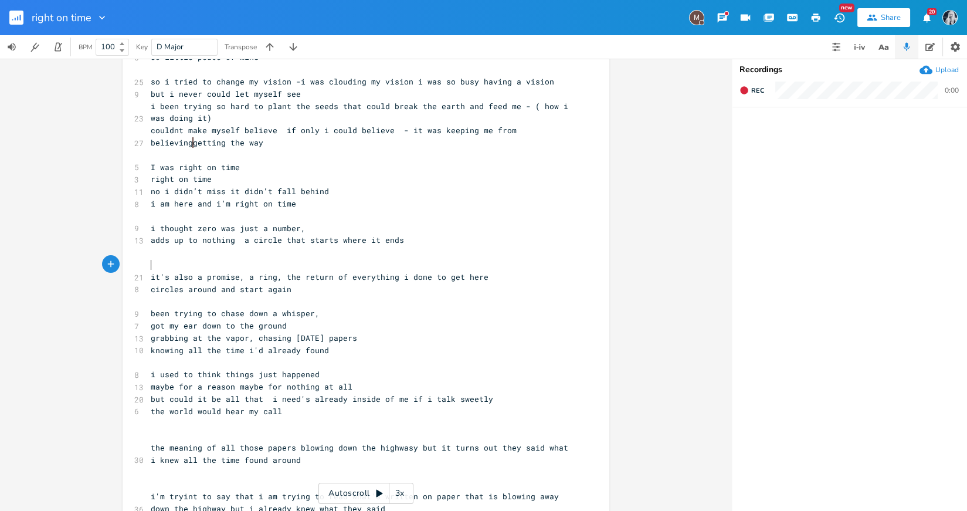
scroll to position [75, 0]
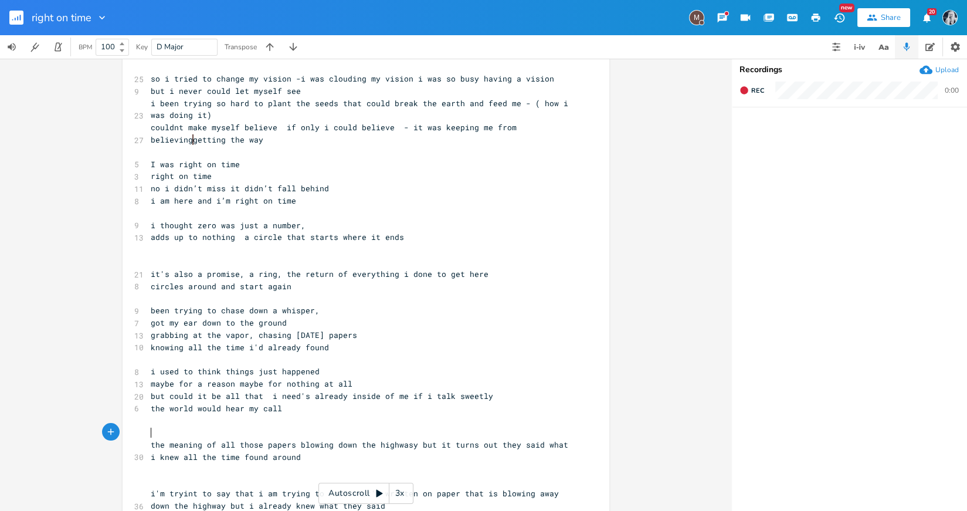
click at [151, 429] on pre "​" at bounding box center [360, 432] width 424 height 12
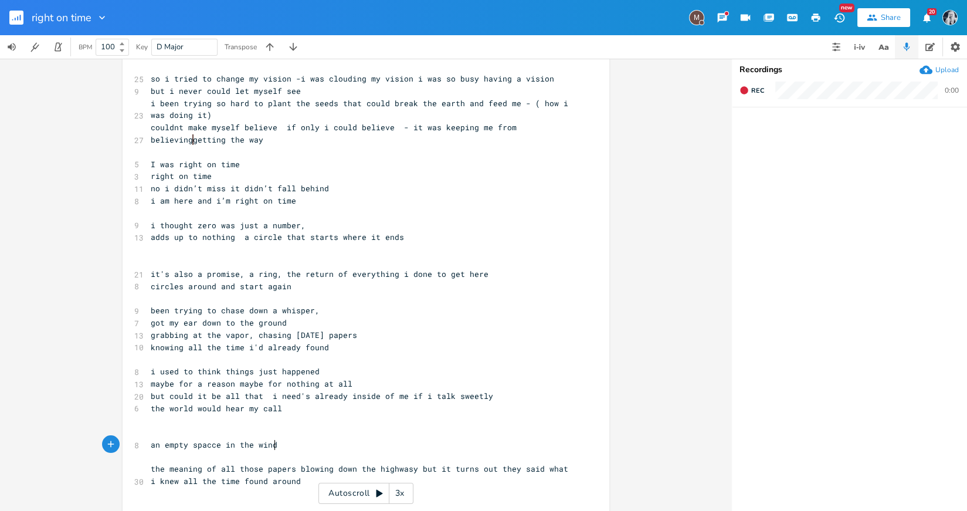
click at [151, 277] on span "it's also a promise, a ring, the return of everything i done to get here" at bounding box center [320, 274] width 338 height 11
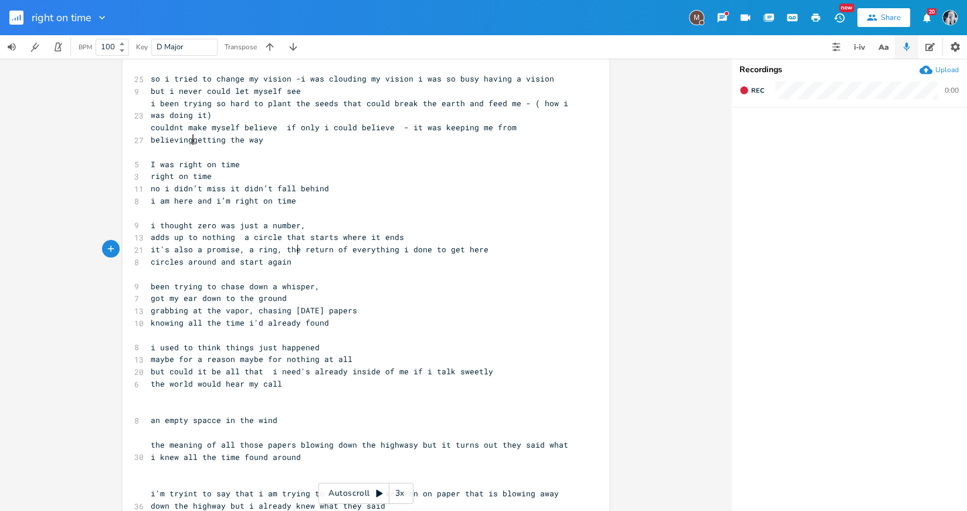
click at [294, 250] on span "it's also a promise, a ring, the return of everything i done to get here" at bounding box center [320, 249] width 338 height 11
type textarea "a"
click at [329, 250] on span "it's also a promise, a ring, a return of everything i done to get here" at bounding box center [315, 249] width 329 height 11
type textarea "n"
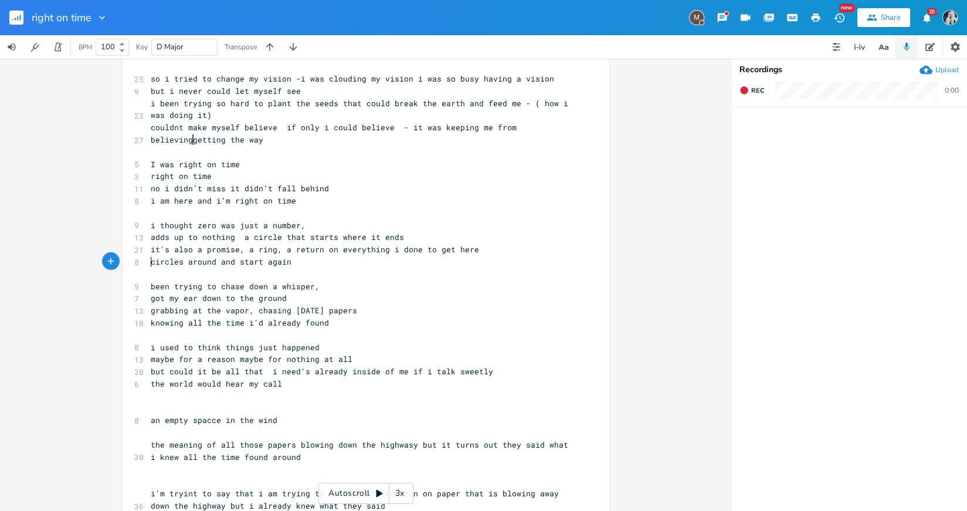
click at [151, 263] on span "circles around and start again" at bounding box center [221, 261] width 141 height 11
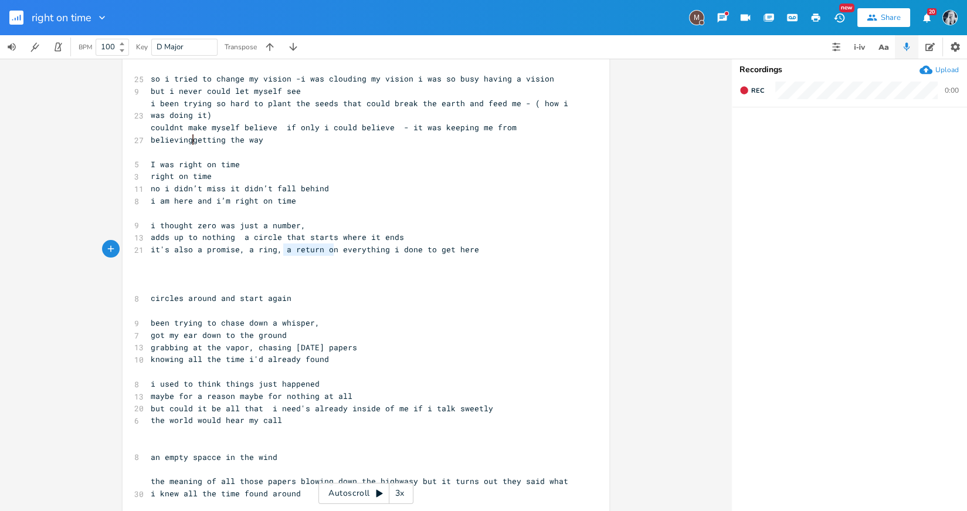
drag, startPoint x: 329, startPoint y: 253, endPoint x: 279, endPoint y: 255, distance: 49.3
click at [278, 255] on pre "it's also a promise, a ring, a return on everything i done to get here" at bounding box center [360, 249] width 424 height 12
type textarea "holding onto"
type textarea "ng"
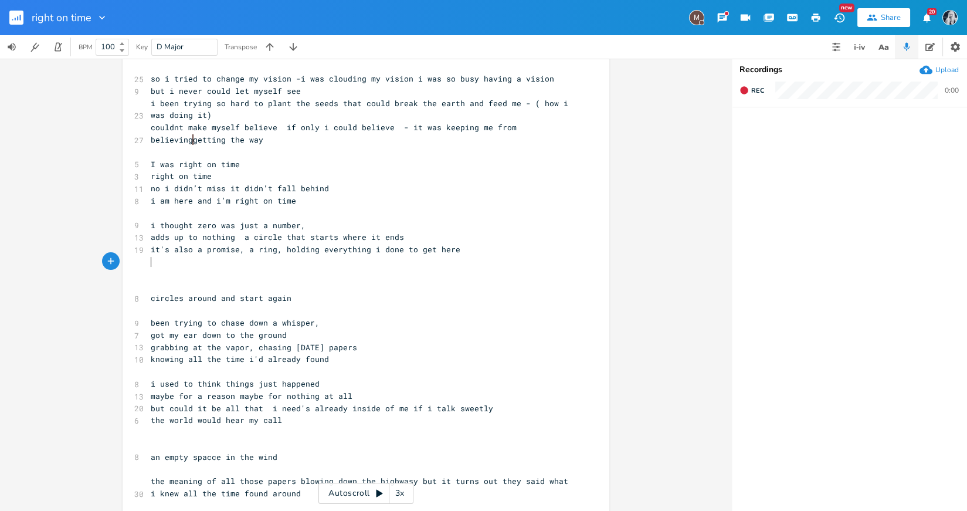
click at [154, 261] on pre "​" at bounding box center [360, 262] width 424 height 12
type textarea "??"
click at [310, 252] on span "it's also a promise, a ring, holding everything i done to get here" at bounding box center [306, 249] width 310 height 11
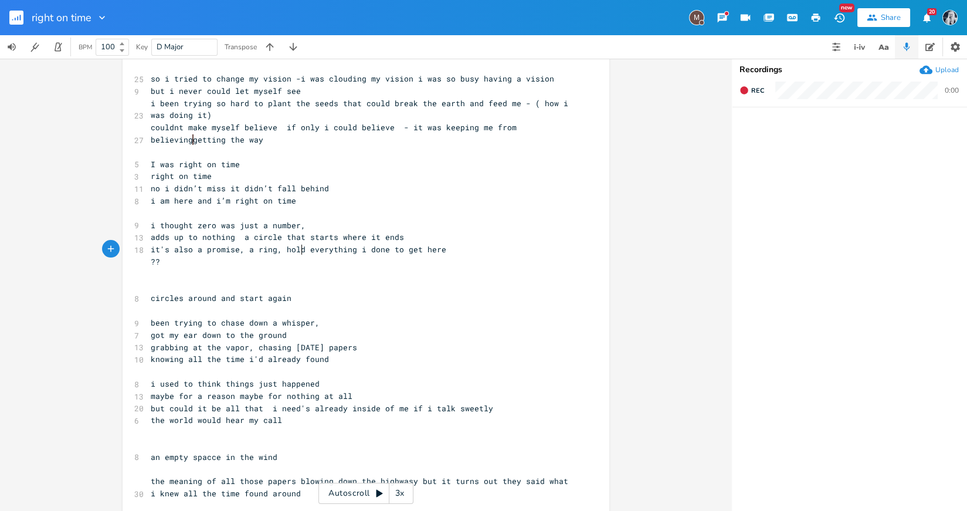
type textarea "s"
click at [189, 260] on pre "??" at bounding box center [360, 262] width 424 height 12
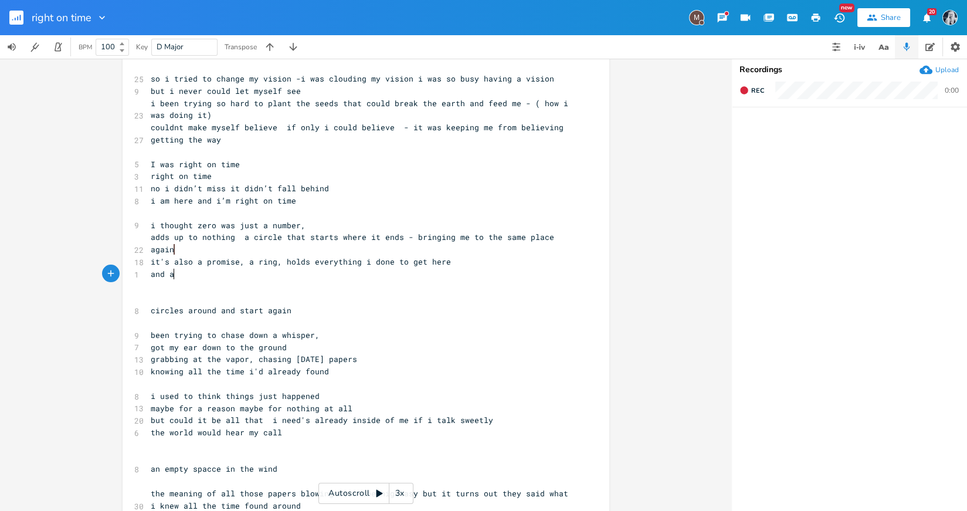
scroll to position [0, 18]
type textarea "and all"
type textarea "everything i'll do"
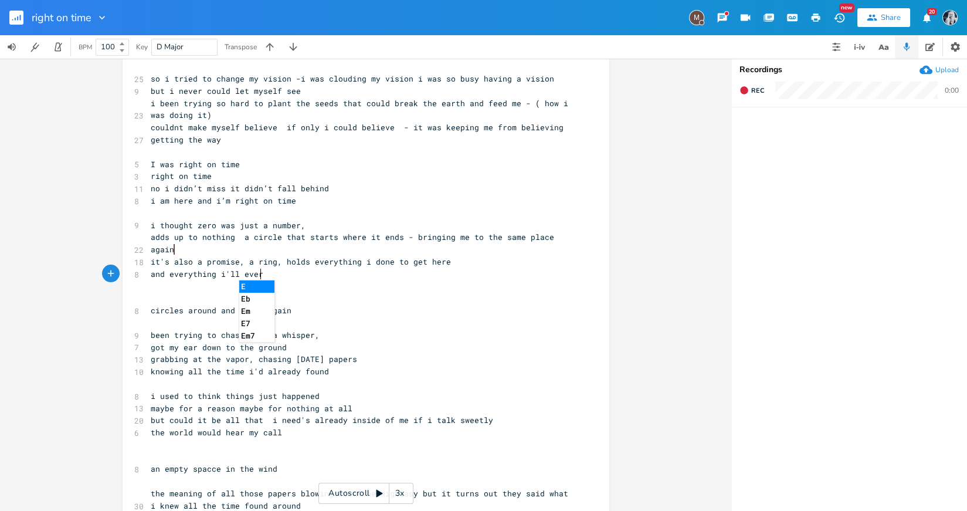
type textarea "every"
type textarea "do"
click at [256, 305] on span "circles around and start again" at bounding box center [221, 310] width 141 height 11
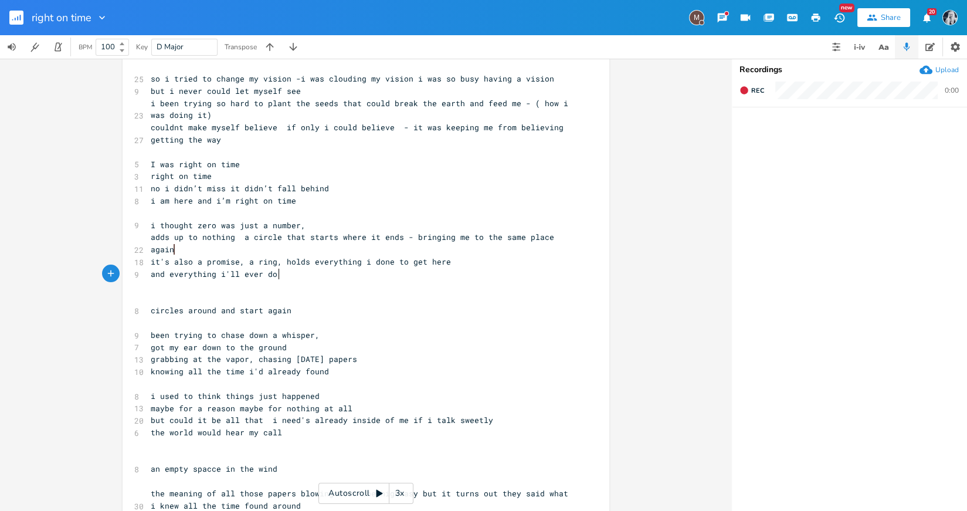
click at [256, 305] on span "circles around and start again" at bounding box center [221, 310] width 141 height 11
type textarea "circles around and start again"
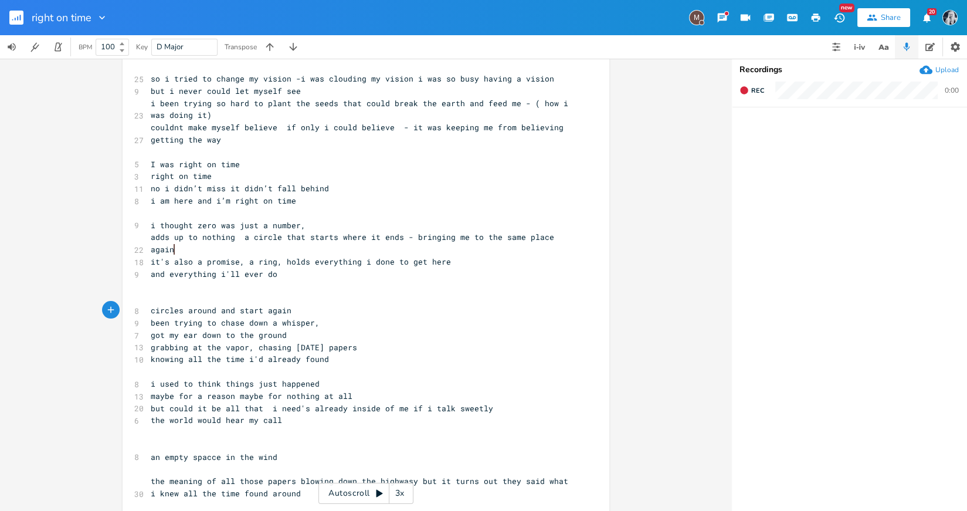
click at [256, 312] on span "circles around and start again" at bounding box center [221, 310] width 141 height 11
type textarea "circles around and start again"
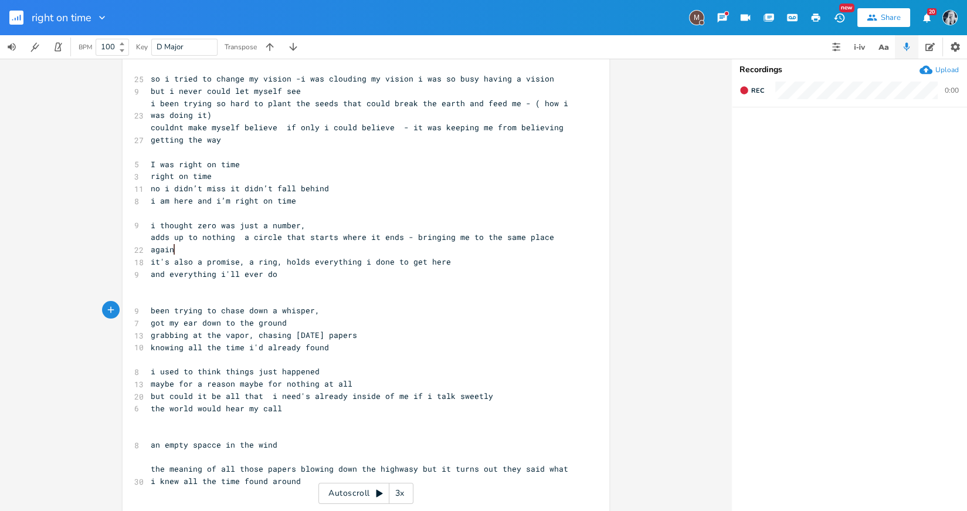
click at [148, 283] on pre "​" at bounding box center [360, 286] width 424 height 12
click at [301, 264] on span "it's also a promise, a ring, holds everything i done to get here" at bounding box center [301, 261] width 300 height 11
type textarea "in'"
click at [276, 275] on pre "and everything i'll ever do" at bounding box center [360, 274] width 424 height 12
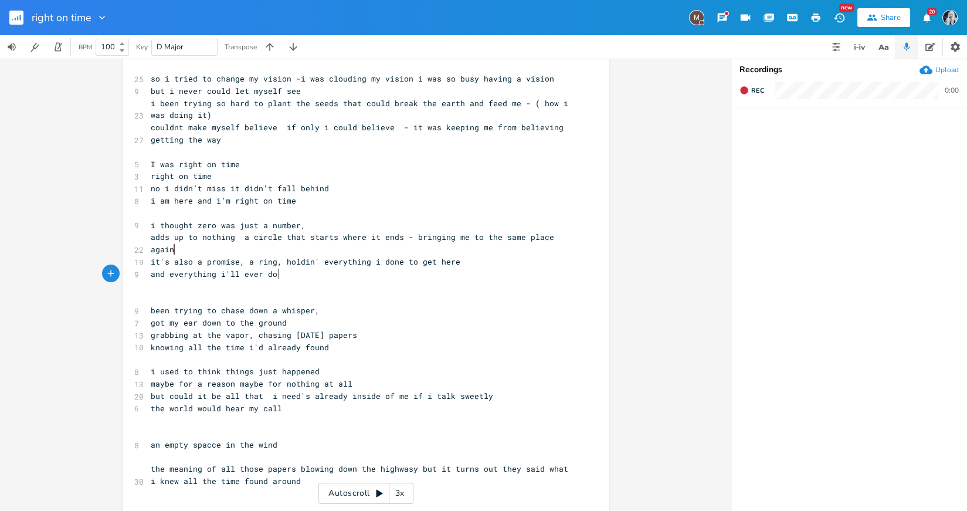
click at [276, 275] on pre "and everything i'll ever do" at bounding box center [360, 274] width 424 height 12
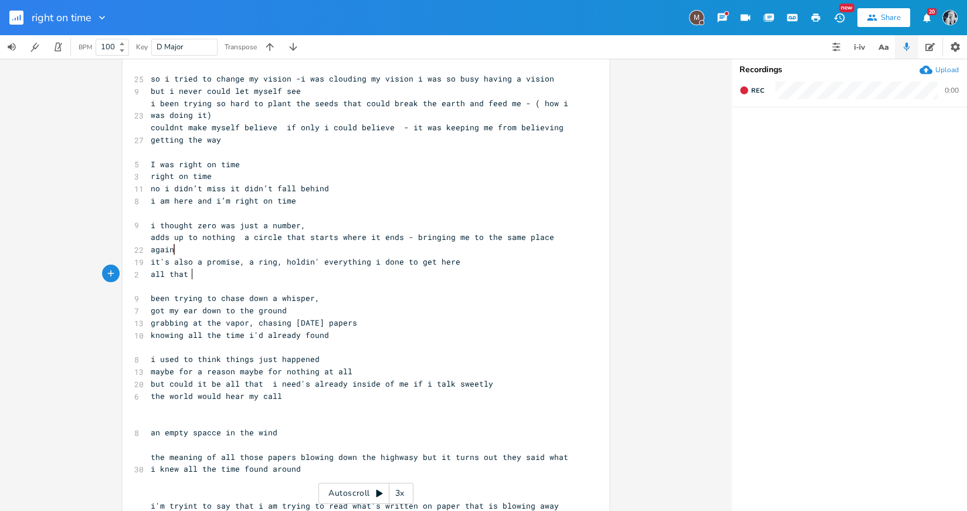
type textarea "all that"
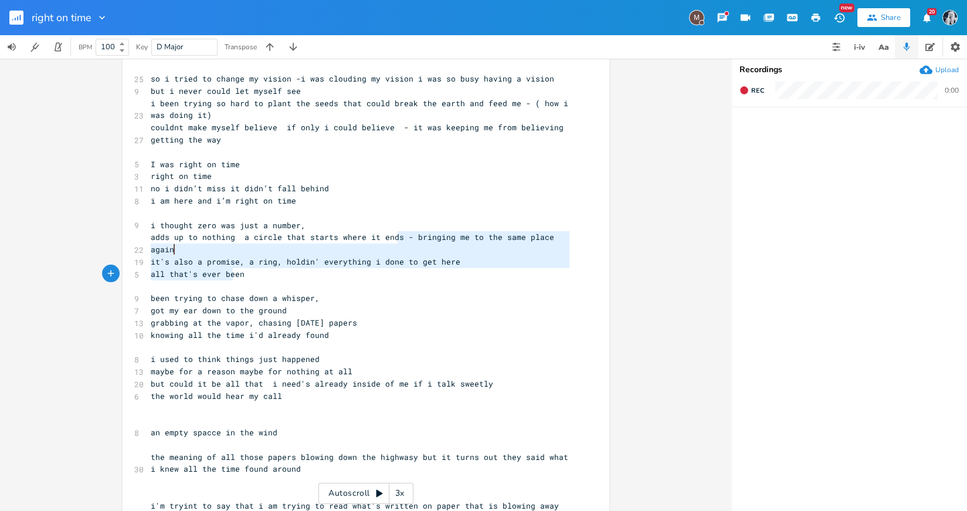
drag, startPoint x: 395, startPoint y: 238, endPoint x: 171, endPoint y: 247, distance: 224.3
click at [171, 247] on pre "adds up to nothing a circle that starts where it ends - bringing me to the same…" at bounding box center [360, 243] width 424 height 25
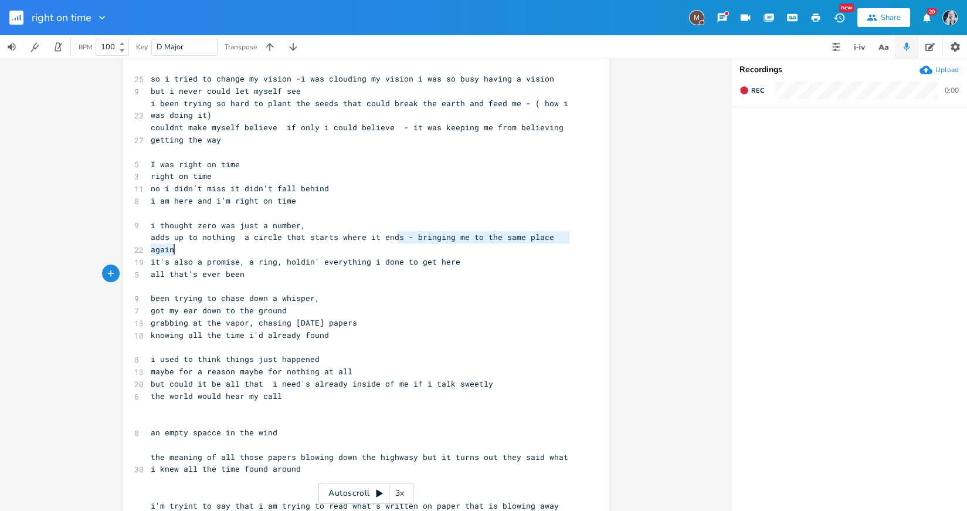
type textarea "- bringing me to the same place again"
click at [276, 320] on span "grabbing at the vapor, chasing [DATE] papers" at bounding box center [254, 322] width 206 height 11
click at [202, 243] on pre "adds up to nothing a circle that starts where it ends - bringing me to the same…" at bounding box center [360, 243] width 424 height 25
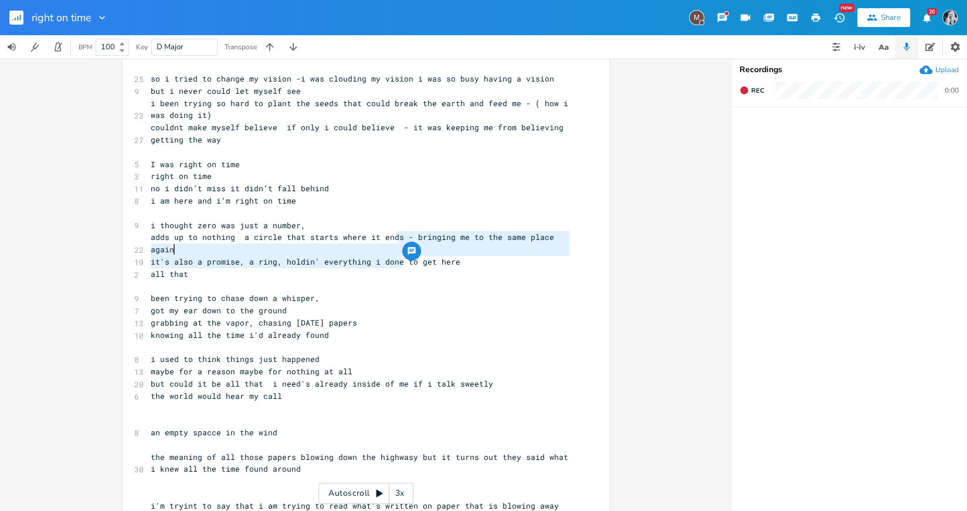
type textarea "- bringing me to the same place again"
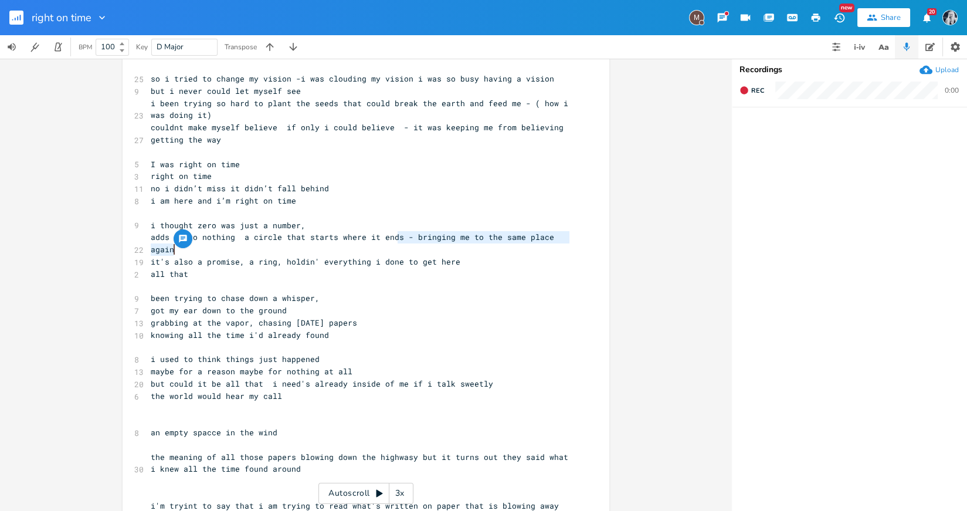
drag, startPoint x: 395, startPoint y: 238, endPoint x: 399, endPoint y: 250, distance: 13.5
click at [399, 250] on pre "adds up to nothing a circle that starts where it ends - bringing me to the same…" at bounding box center [360, 243] width 424 height 25
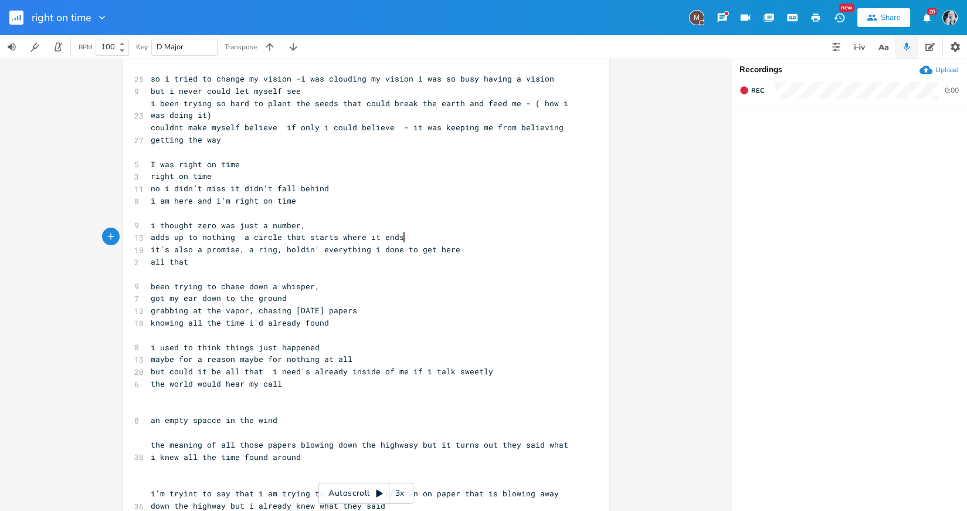
type textarea "- bringing me to the same place again"
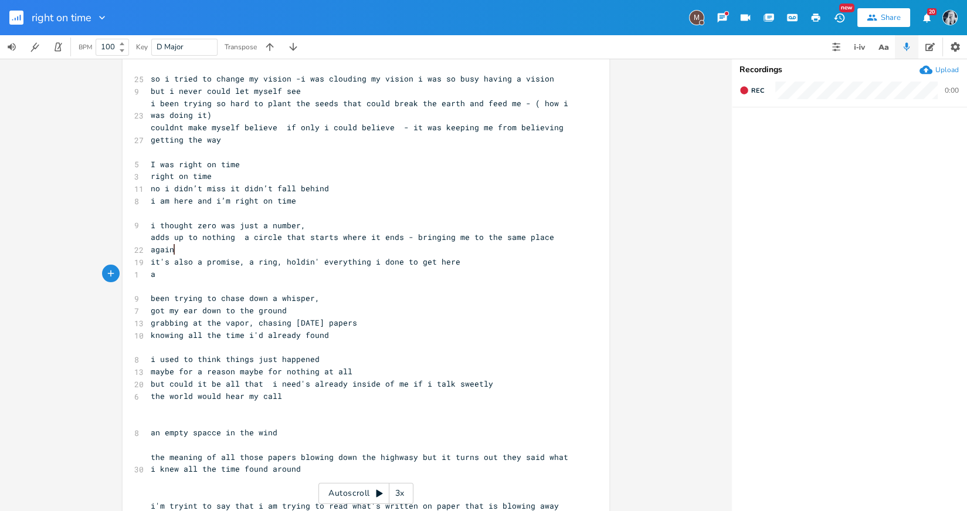
type textarea "and everything i'll ever do"
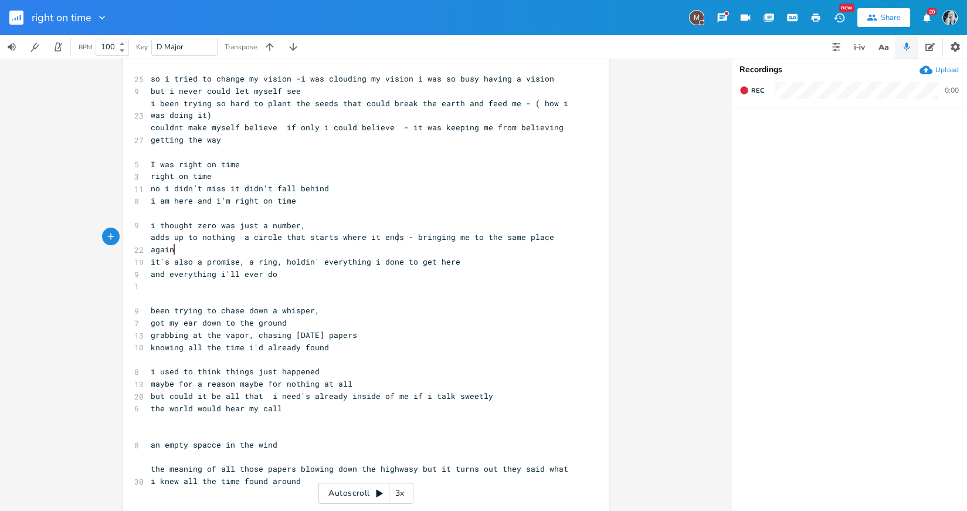
click at [395, 239] on span "adds up to nothing a circle that starts where it ends - bringing me to the same…" at bounding box center [355, 243] width 408 height 23
type textarea "- bringing me to the same place again"
drag, startPoint x: 397, startPoint y: 239, endPoint x: 398, endPoint y: 248, distance: 8.9
click at [398, 248] on pre "adds up to nothing a circle that starts where it ends - bringing me to the same…" at bounding box center [360, 243] width 424 height 25
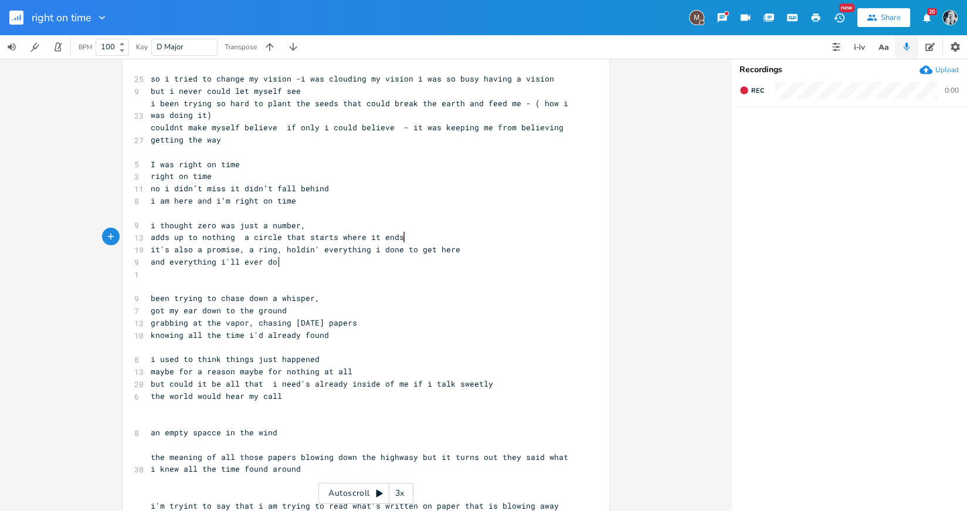
click at [277, 263] on pre "and everything i'll ever do" at bounding box center [360, 262] width 424 height 12
type textarea "all the'"
type textarea "at' ever been???"
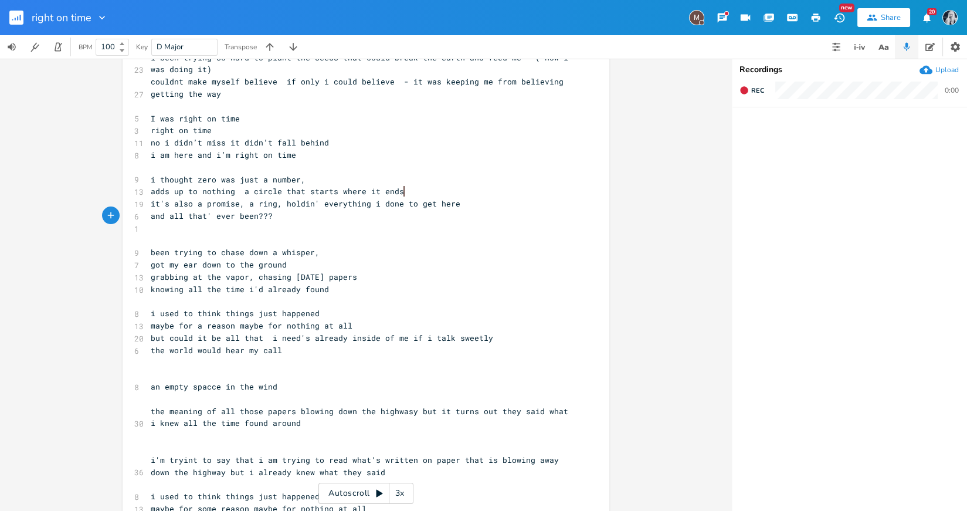
scroll to position [121, 0]
click at [385, 281] on pre "grabbing at the vapor, chasing [DATE] papers" at bounding box center [360, 276] width 424 height 12
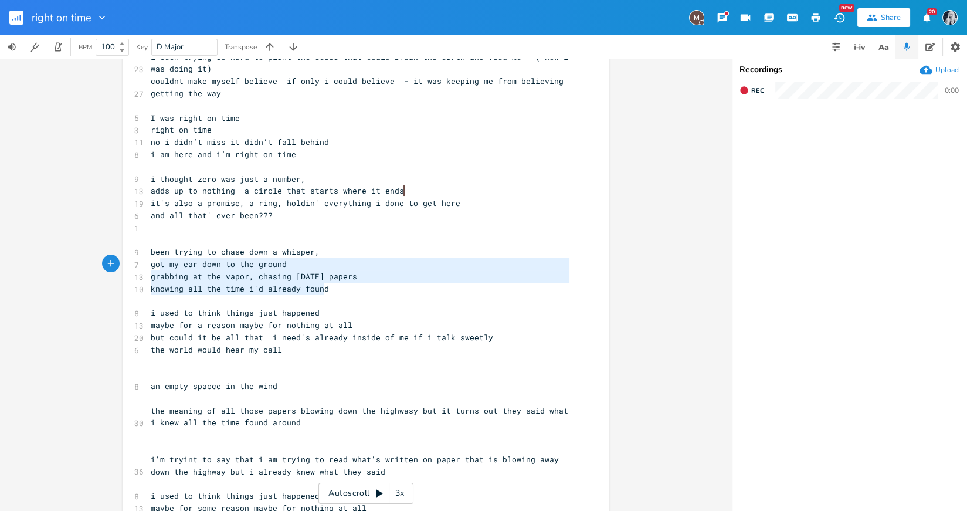
type textarea "been trying to chase down a whisper, got my ear down to the ground grabbing at …"
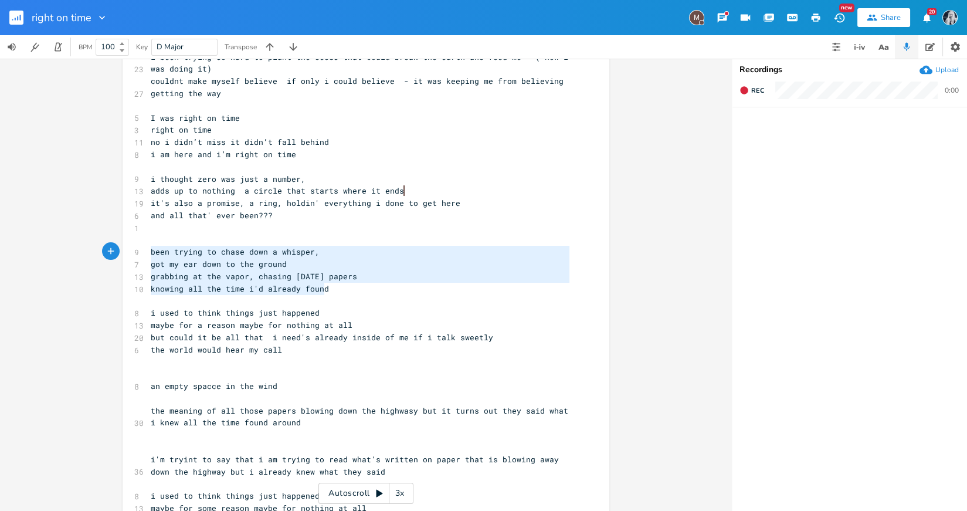
drag, startPoint x: 331, startPoint y: 289, endPoint x: 145, endPoint y: 252, distance: 189.6
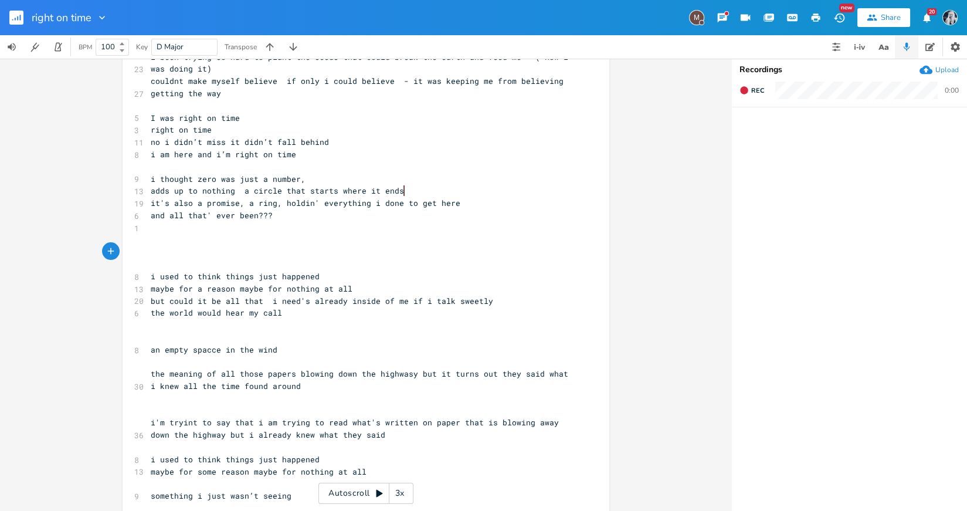
click at [153, 332] on pre "​" at bounding box center [360, 337] width 424 height 12
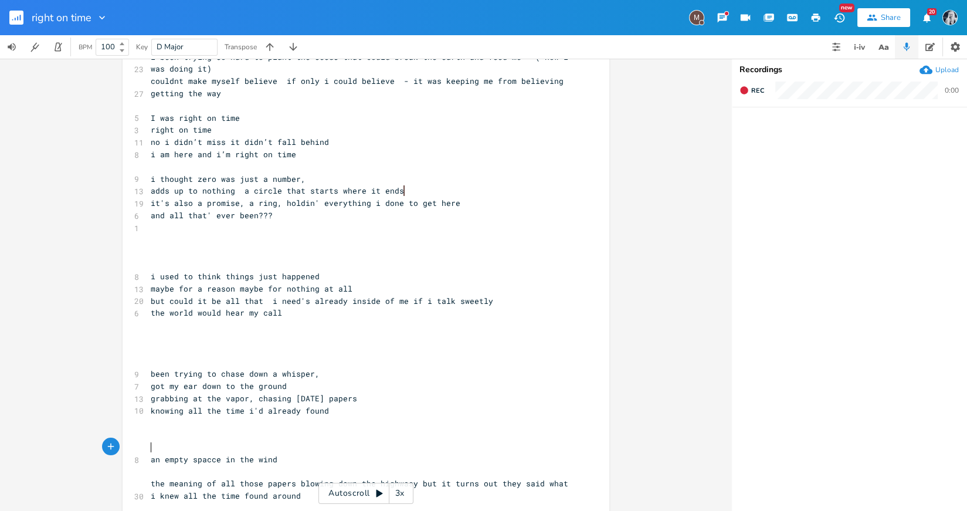
click at [150, 263] on pre "​" at bounding box center [360, 264] width 424 height 12
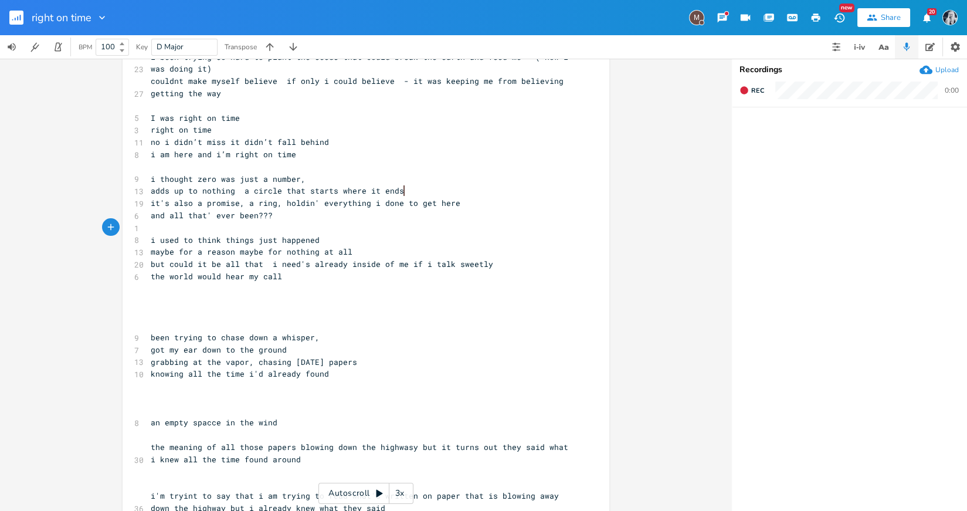
click at [157, 316] on pre "​" at bounding box center [360, 313] width 424 height 12
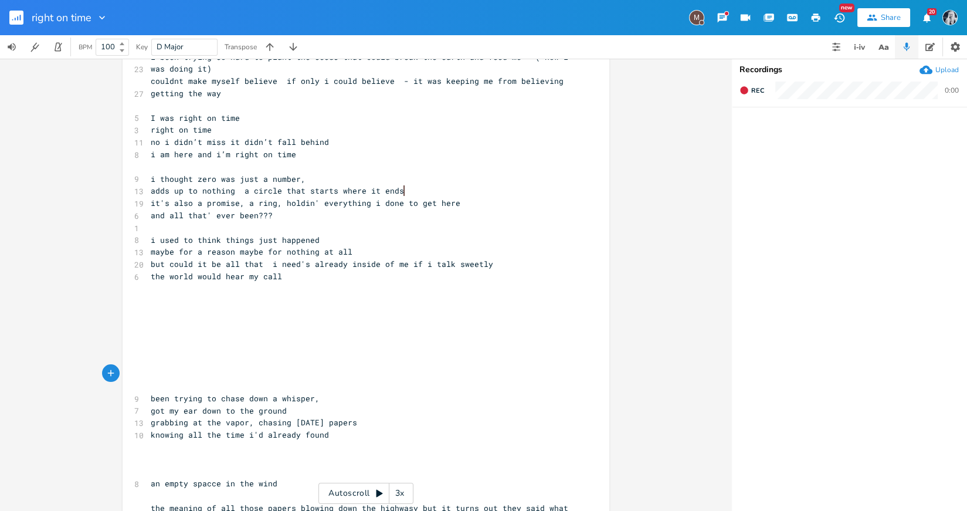
click at [221, 266] on span "but could it be all that i need's already inside of me if i talk sweetly" at bounding box center [322, 264] width 343 height 11
type textarea "i"
type textarea "f i"
click at [151, 278] on span "the world would hear my call" at bounding box center [216, 276] width 131 height 11
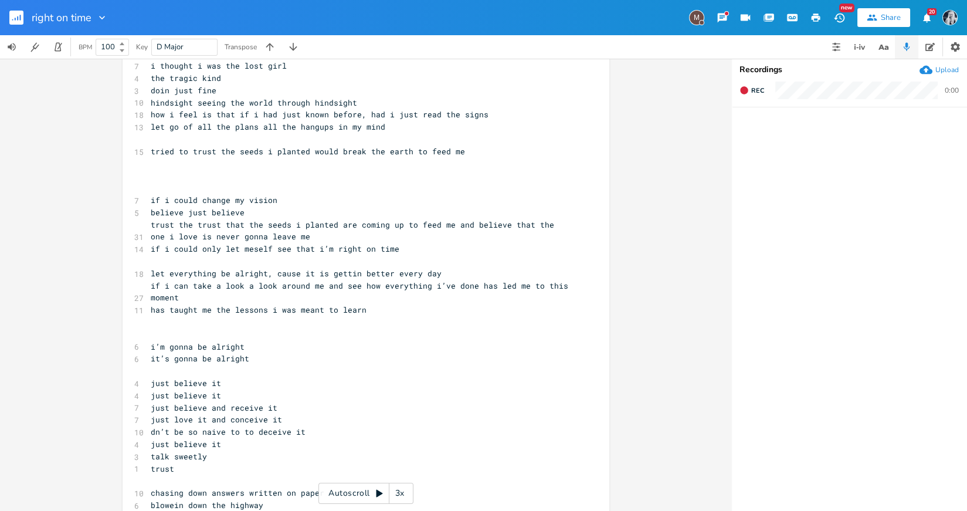
scroll to position [1355, 0]
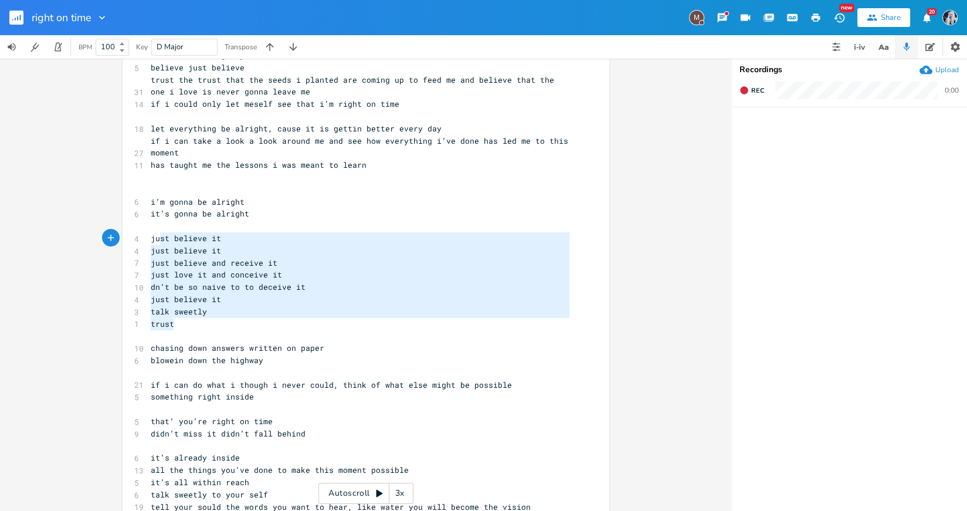
type textarea "just believe it just believe it just believe and receive it just love it and co…"
drag, startPoint x: 172, startPoint y: 326, endPoint x: 147, endPoint y: 235, distance: 93.8
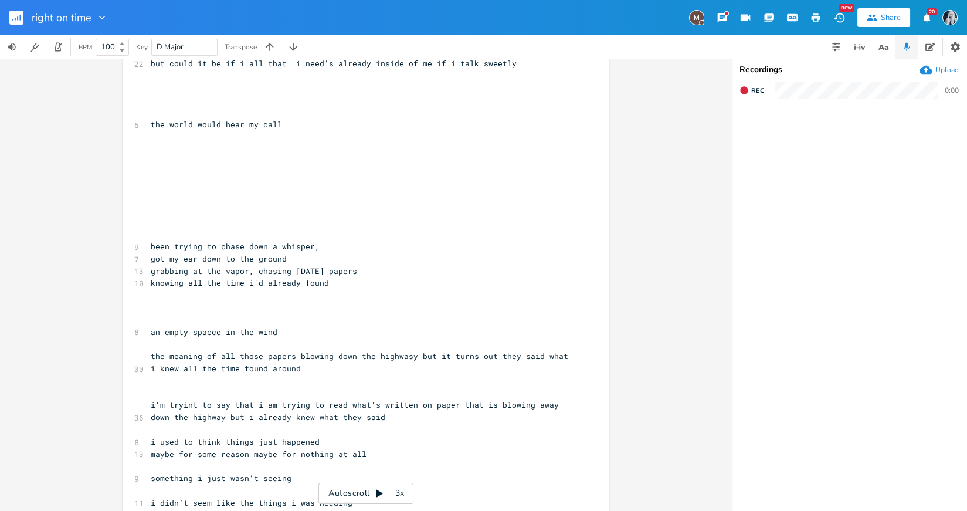
scroll to position [0, 0]
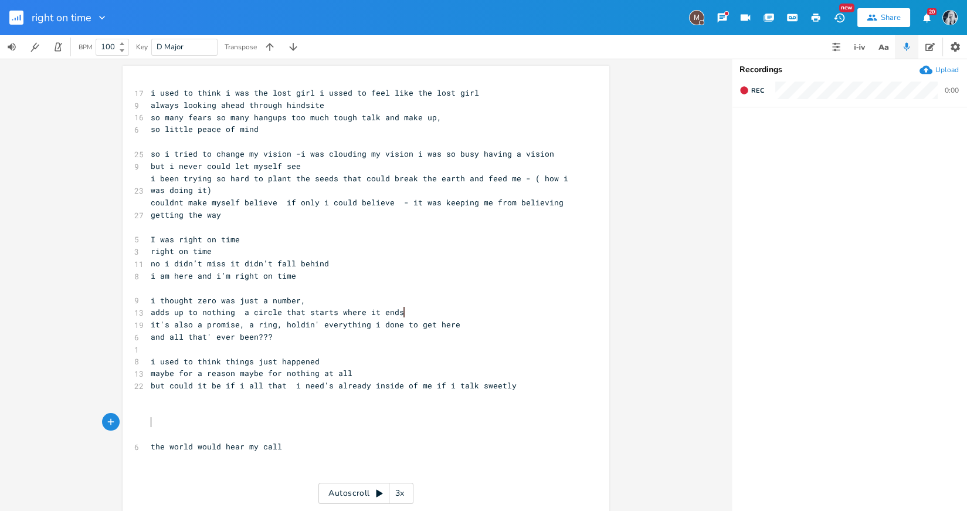
click at [150, 425] on pre "​" at bounding box center [360, 423] width 424 height 12
click at [154, 489] on pre "​" at bounding box center [360, 484] width 424 height 12
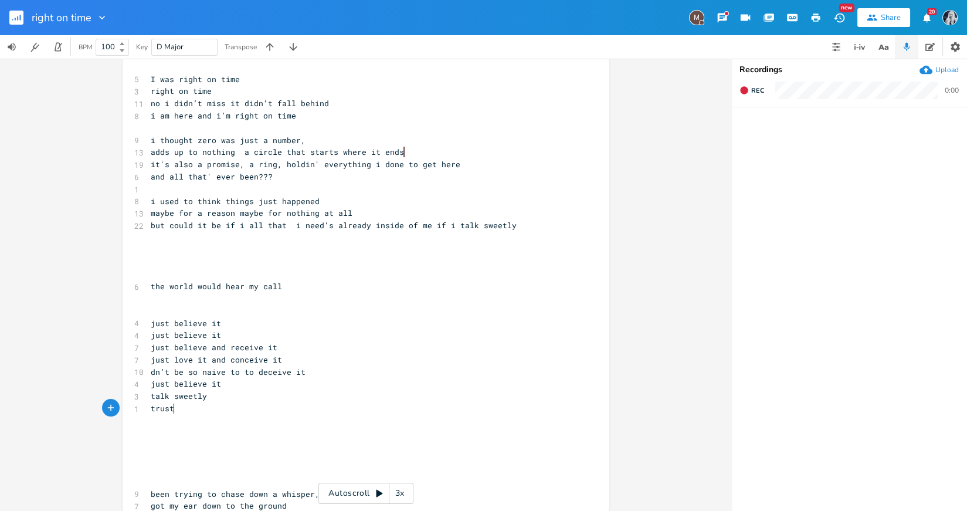
scroll to position [161, 0]
click at [155, 277] on pre "​" at bounding box center [360, 274] width 424 height 12
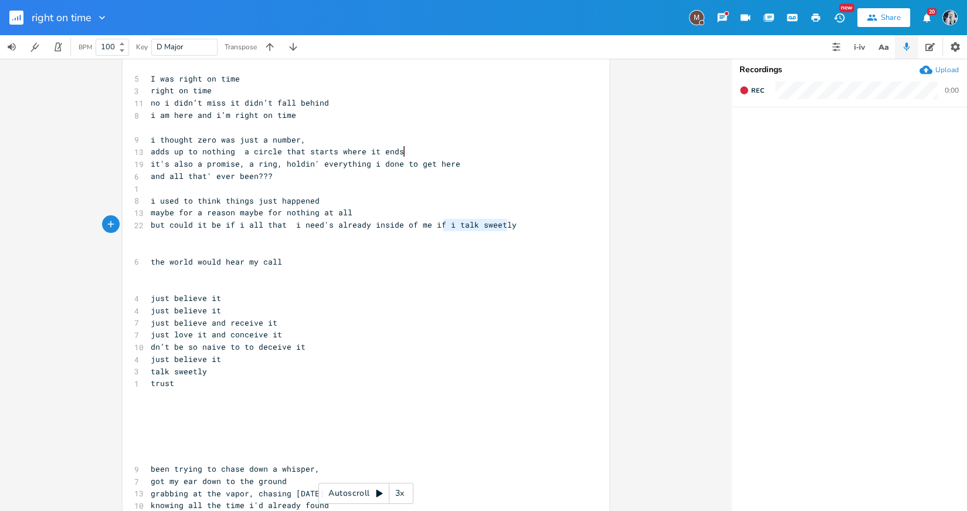
type textarea "if i talk sweetly"
drag, startPoint x: 504, startPoint y: 226, endPoint x: 428, endPoint y: 228, distance: 76.3
click at [428, 228] on span "but could it be if i all that i need's already inside of me if i talk sweetly" at bounding box center [334, 224] width 366 height 11
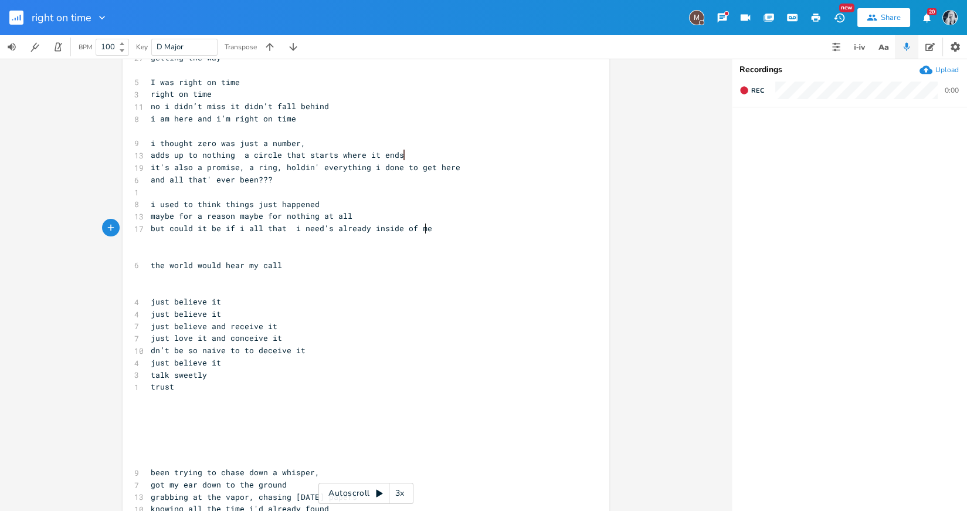
scroll to position [0, 0]
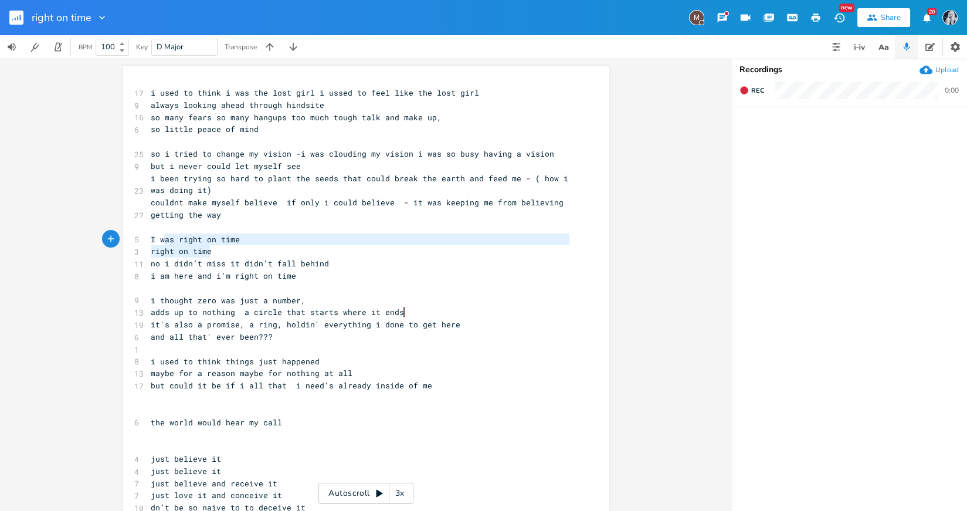
type textarea "I was right on time right on time"
drag, startPoint x: 214, startPoint y: 251, endPoint x: 145, endPoint y: 241, distance: 69.9
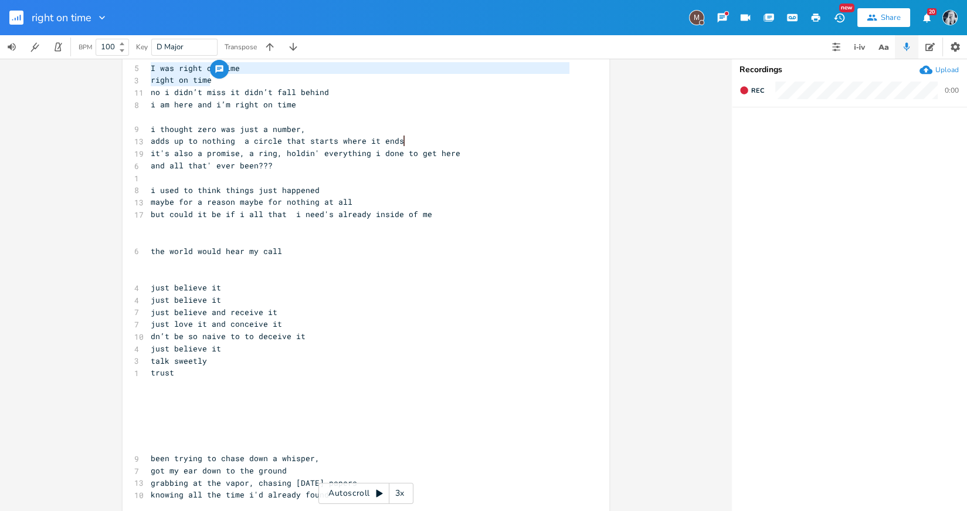
scroll to position [172, 0]
click at [151, 282] on span "just believe it" at bounding box center [186, 286] width 70 height 11
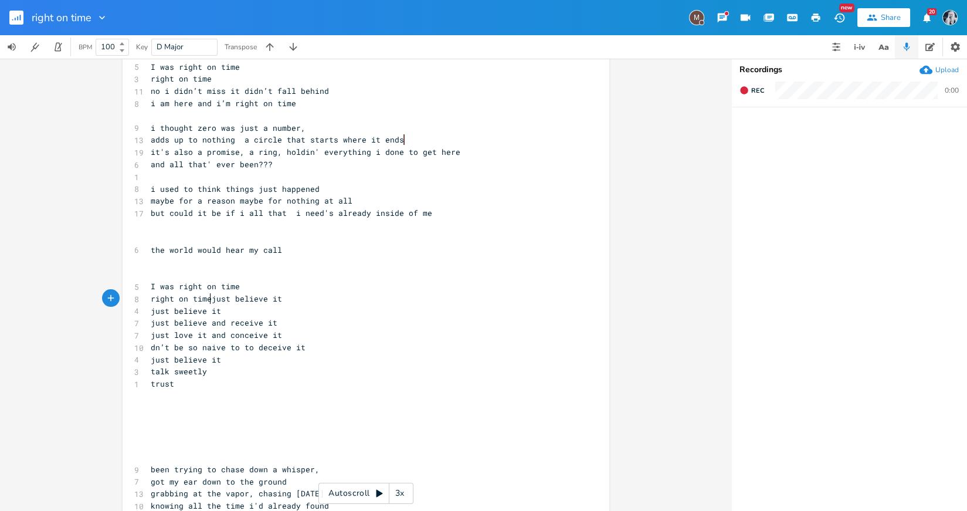
click at [148, 246] on pre "the world would hear my call" at bounding box center [360, 250] width 424 height 12
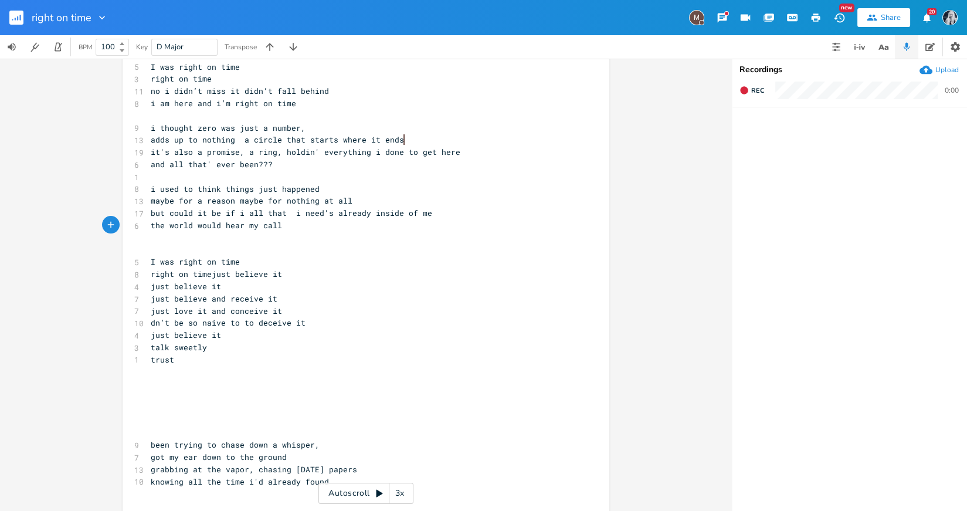
click at [185, 360] on pre "trust" at bounding box center [360, 360] width 424 height 12
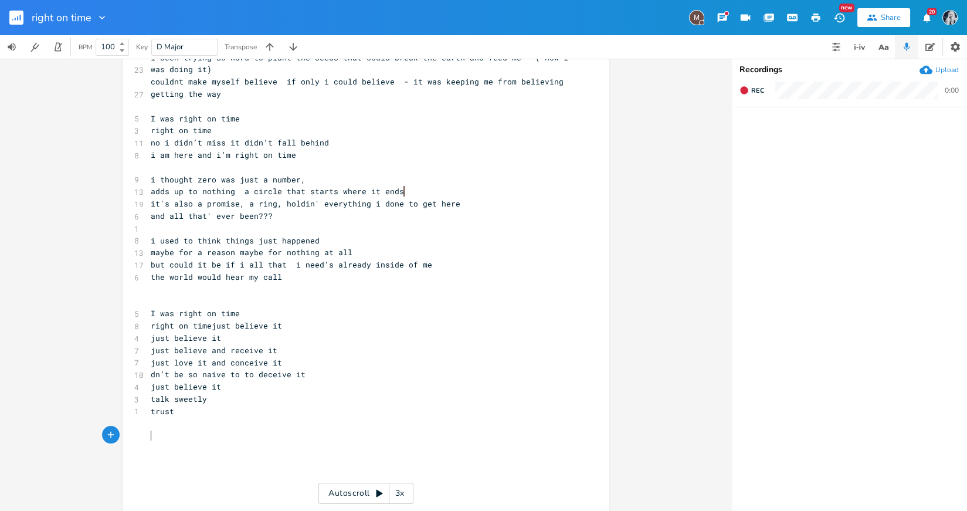
scroll to position [114, 0]
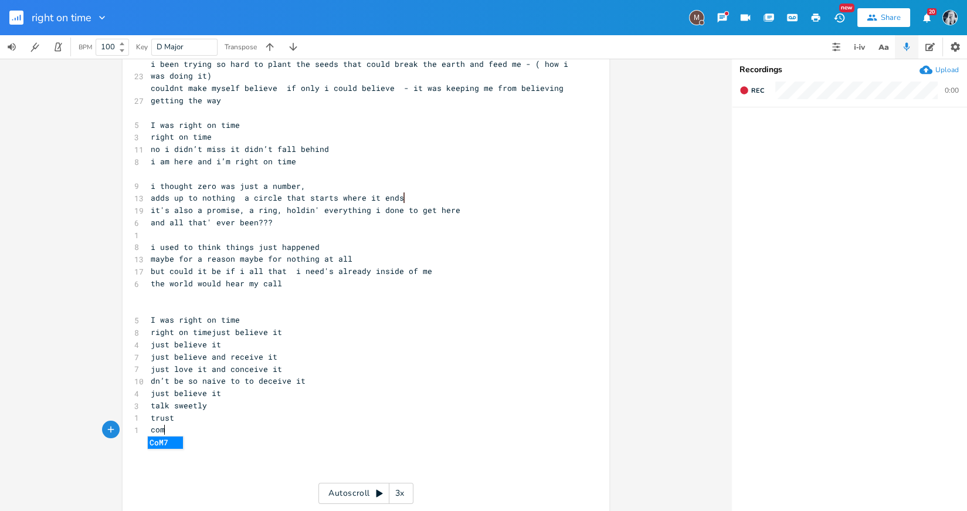
type textarea "coml"
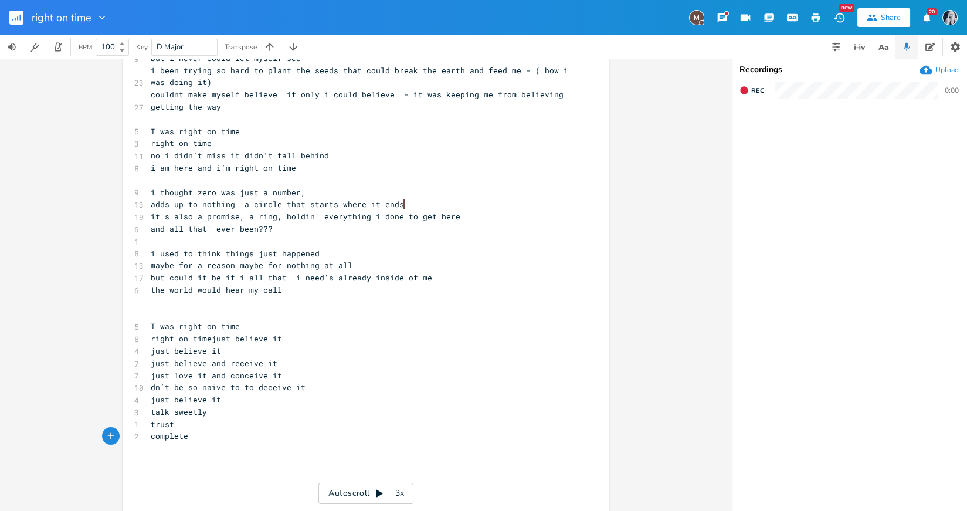
scroll to position [109, 0]
type textarea "plete"
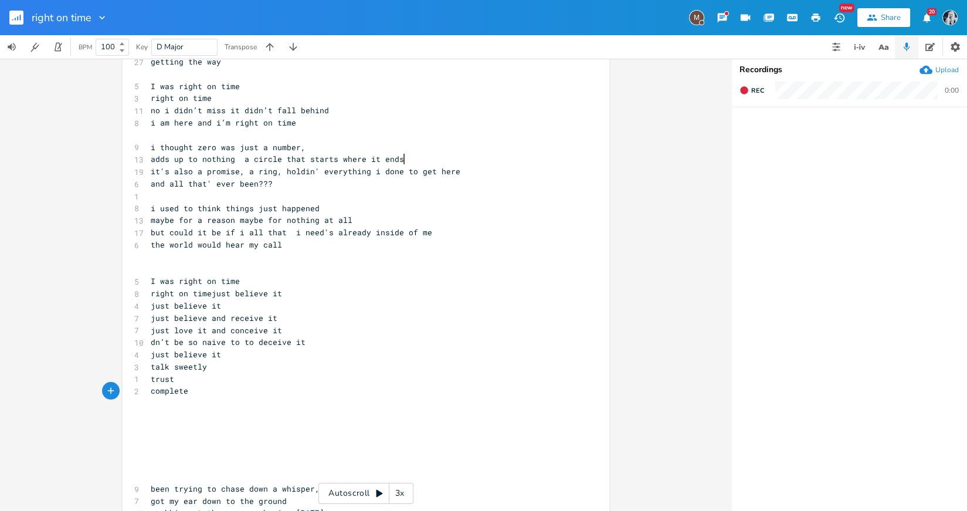
scroll to position [157, 0]
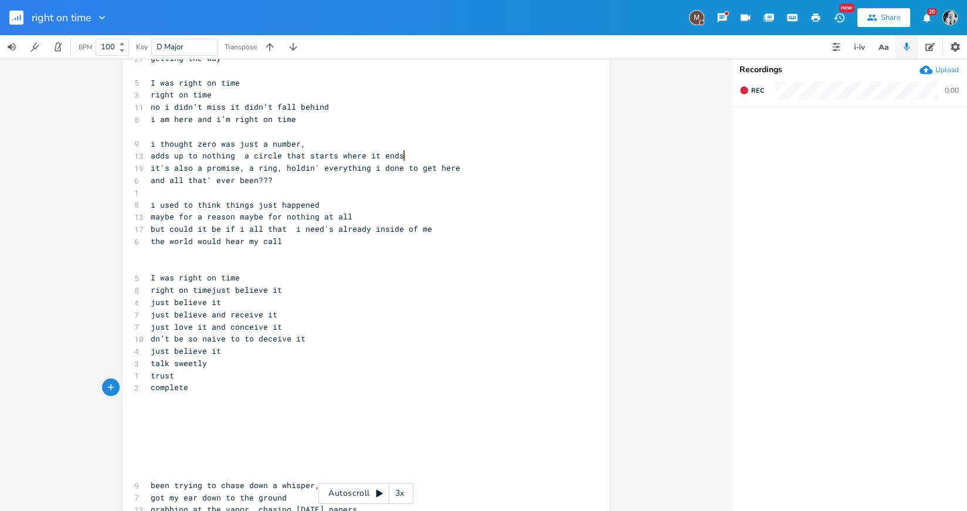
click at [151, 242] on span "the world would hear my call" at bounding box center [216, 241] width 131 height 11
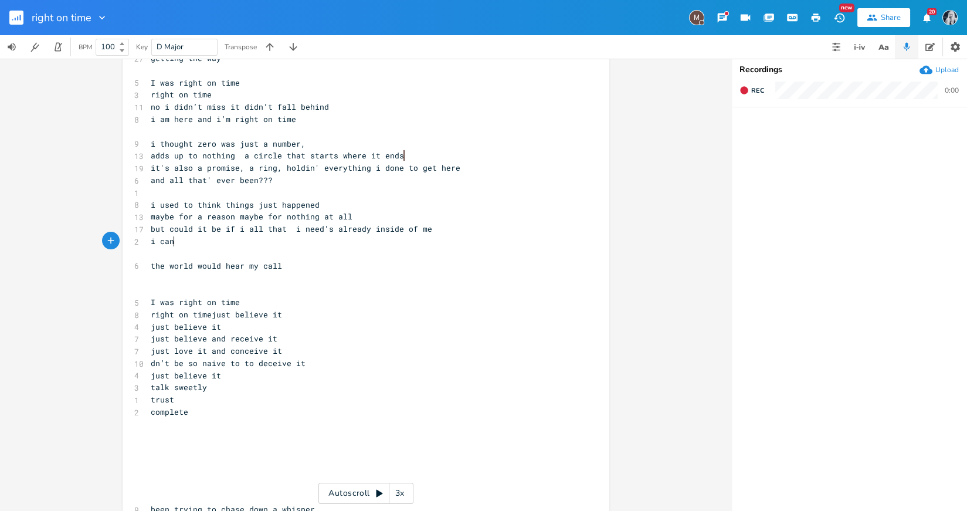
scroll to position [0, 16]
type textarea "i can create my own reality and create it better if I believe in my self t"
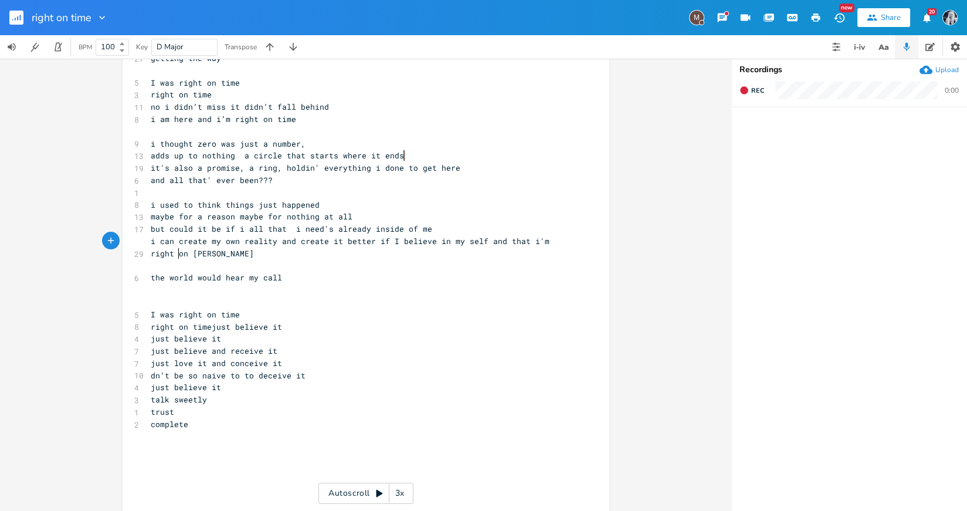
scroll to position [0, 87]
type textarea "and that i'm right on time"
click at [172, 218] on span "maybe for a reason maybe for nothing at all" at bounding box center [252, 216] width 202 height 11
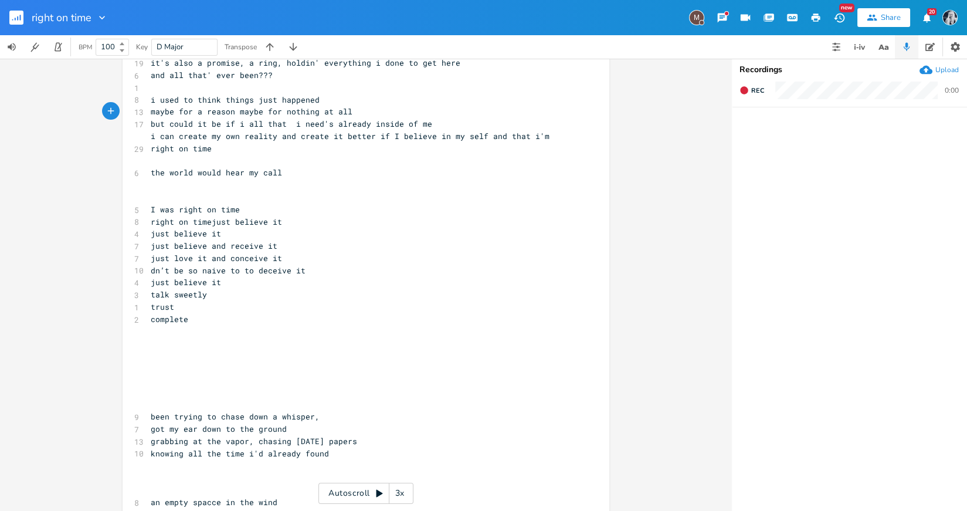
scroll to position [257, 0]
